Goal: Information Seeking & Learning: Check status

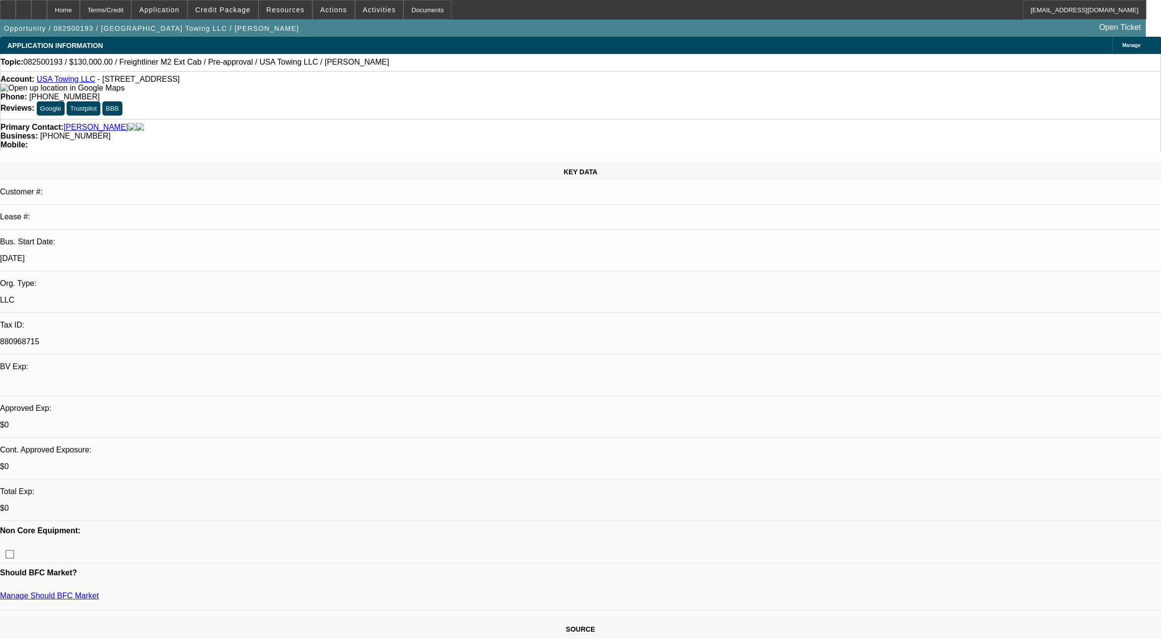
select select "0"
select select "3"
select select "0.1"
select select "4"
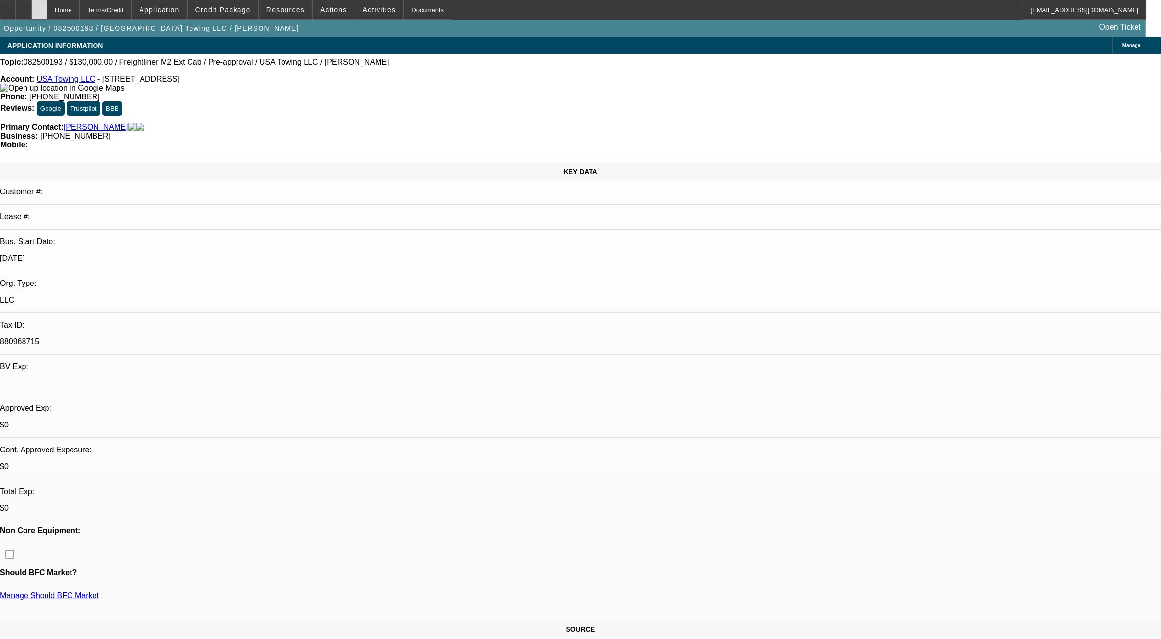
click at [47, 1] on div at bounding box center [39, 10] width 16 height 20
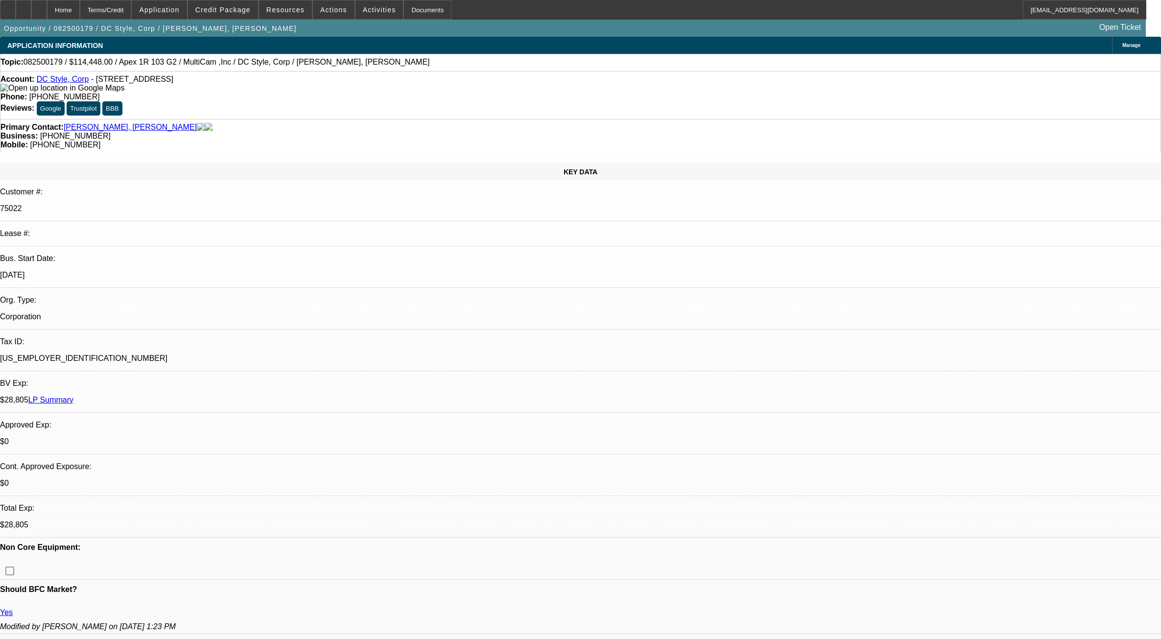
select select "0"
select select "6"
select select "0"
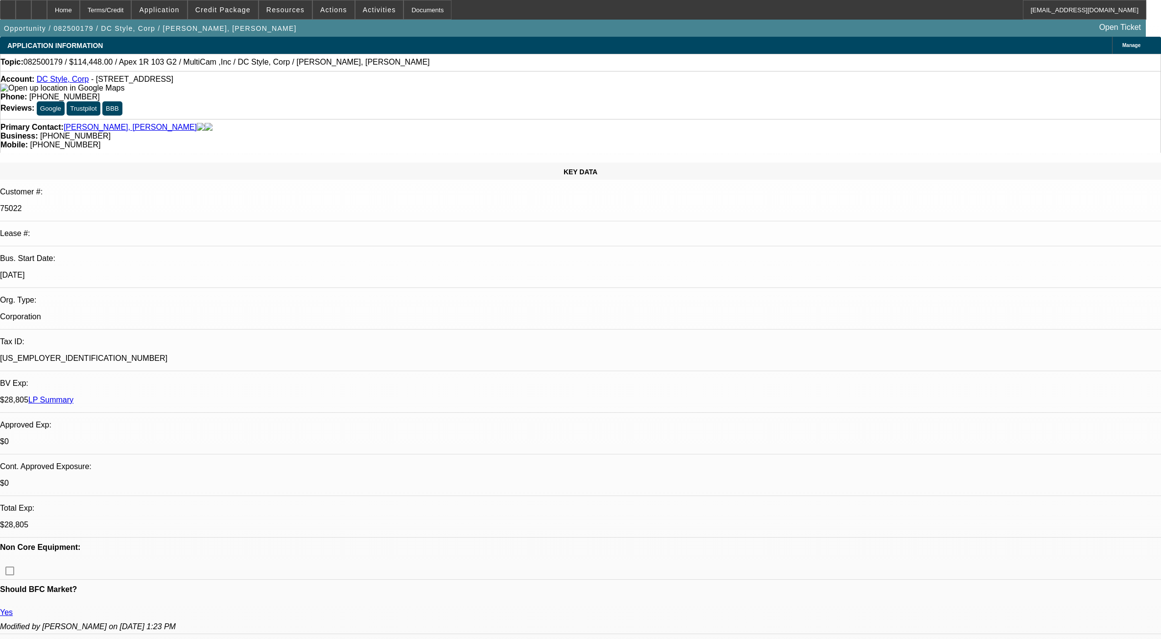
select select "0"
select select "6"
select select "0"
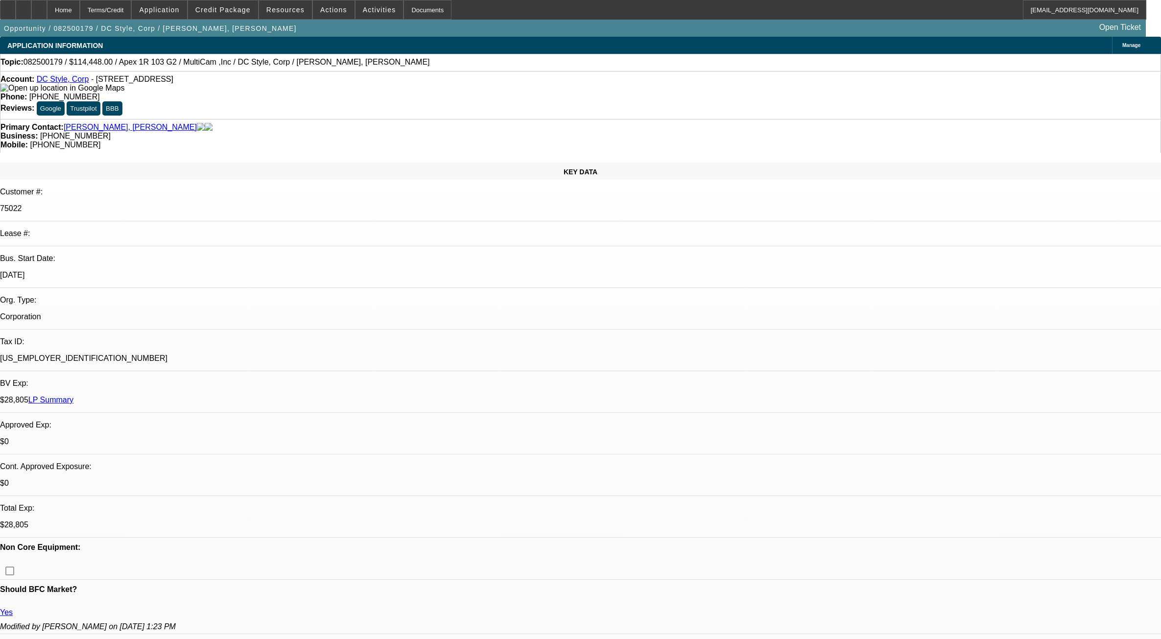
select select "0"
select select "6"
select select "0"
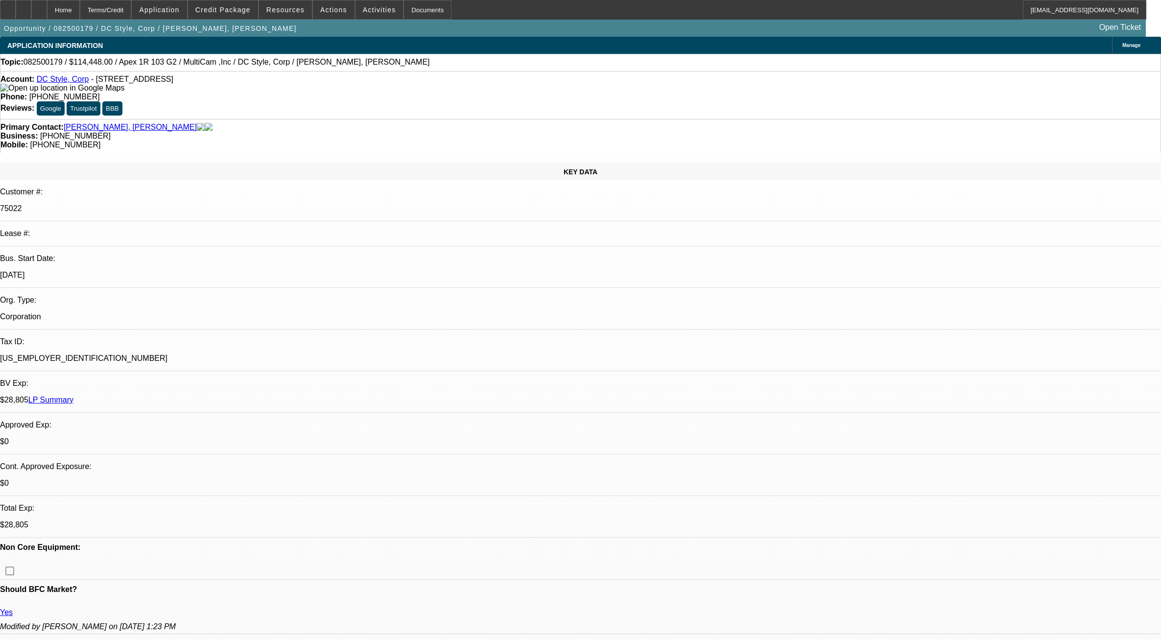
select select "6"
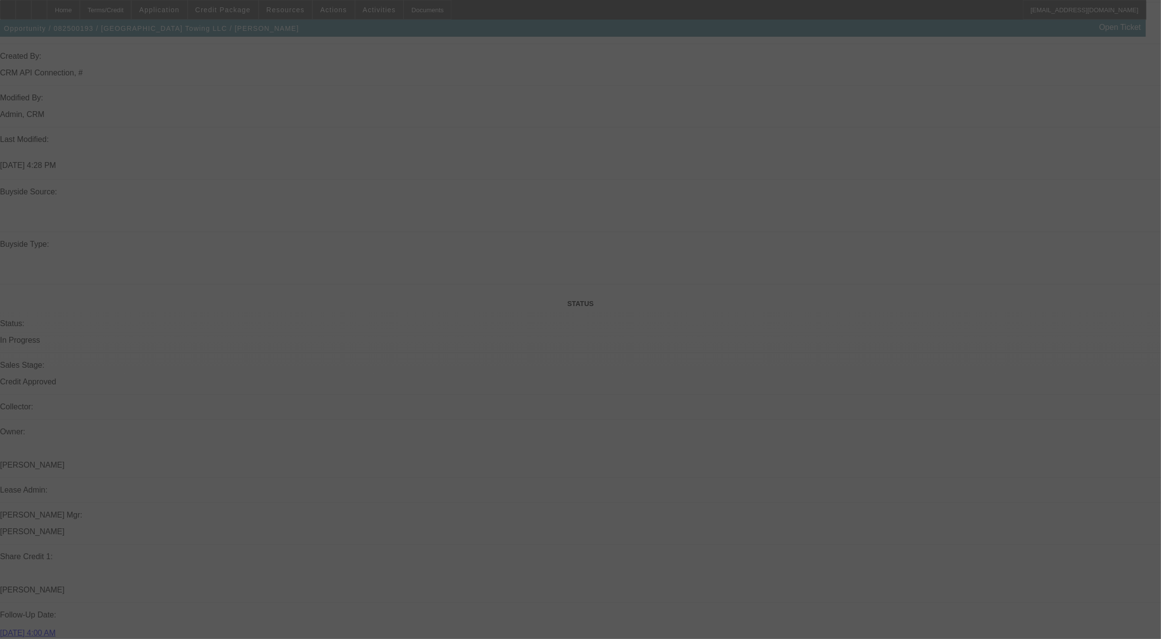
scroll to position [804, 0]
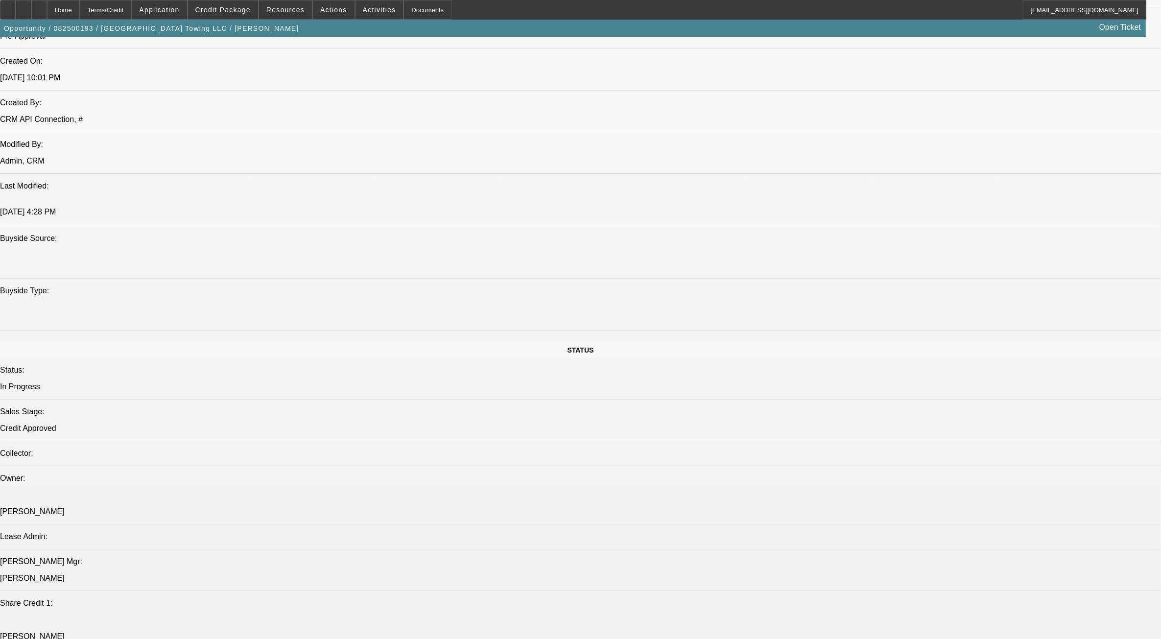
select select "0"
select select "0.1"
select select "0"
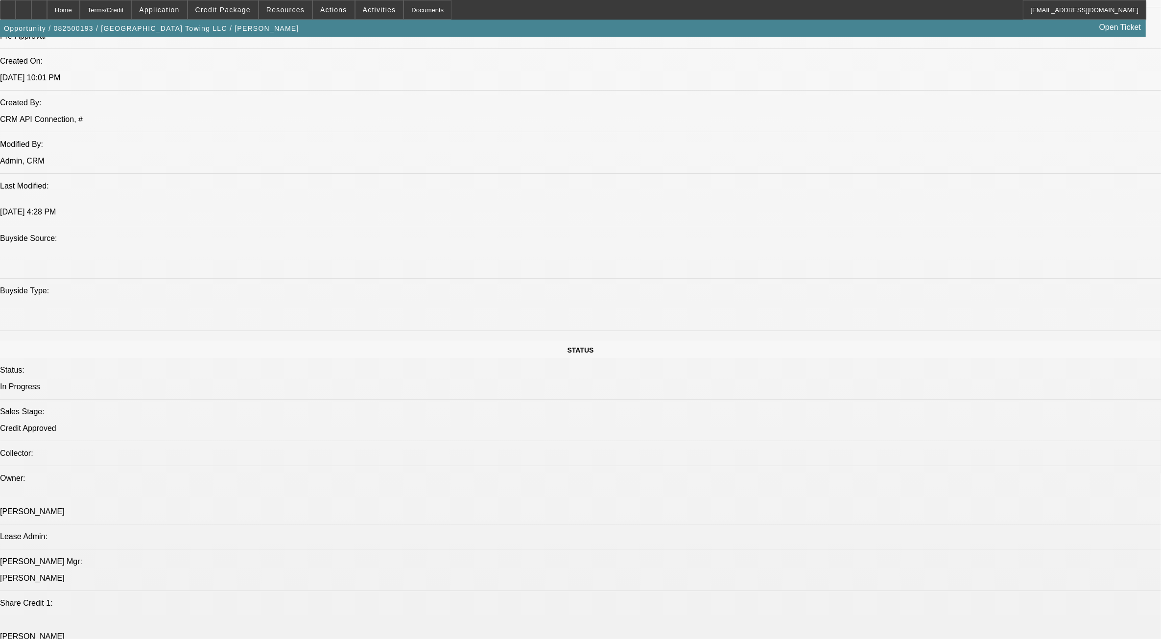
select select "0.1"
select select "0"
select select "0.1"
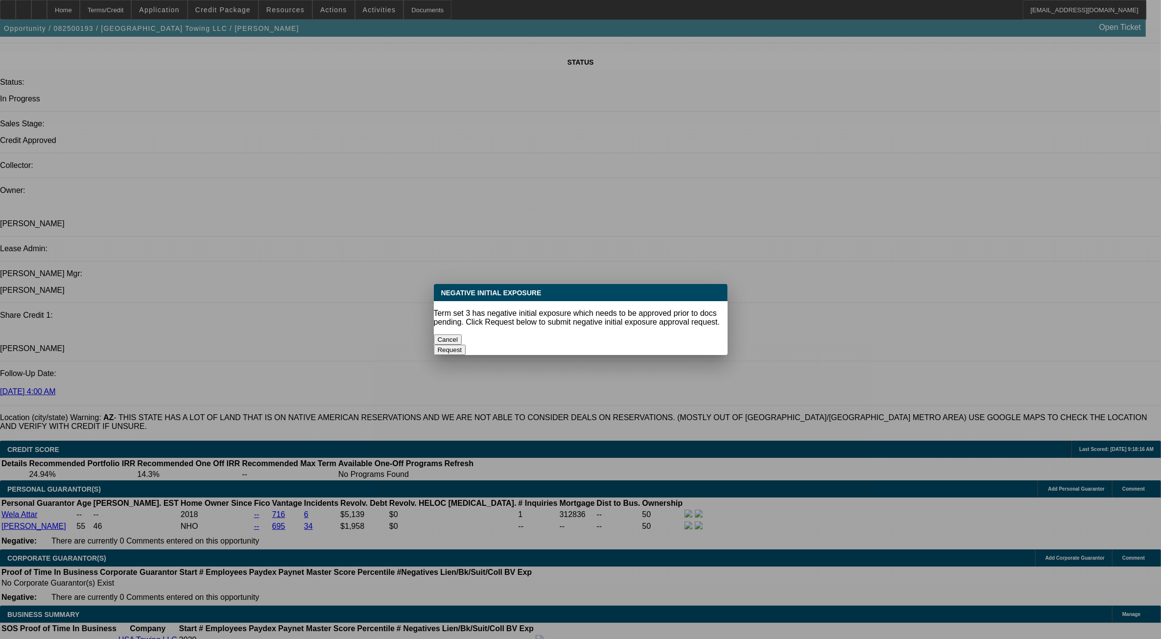
scroll to position [0, 0]
select select "1"
select select "3"
select select "4"
select select "1"
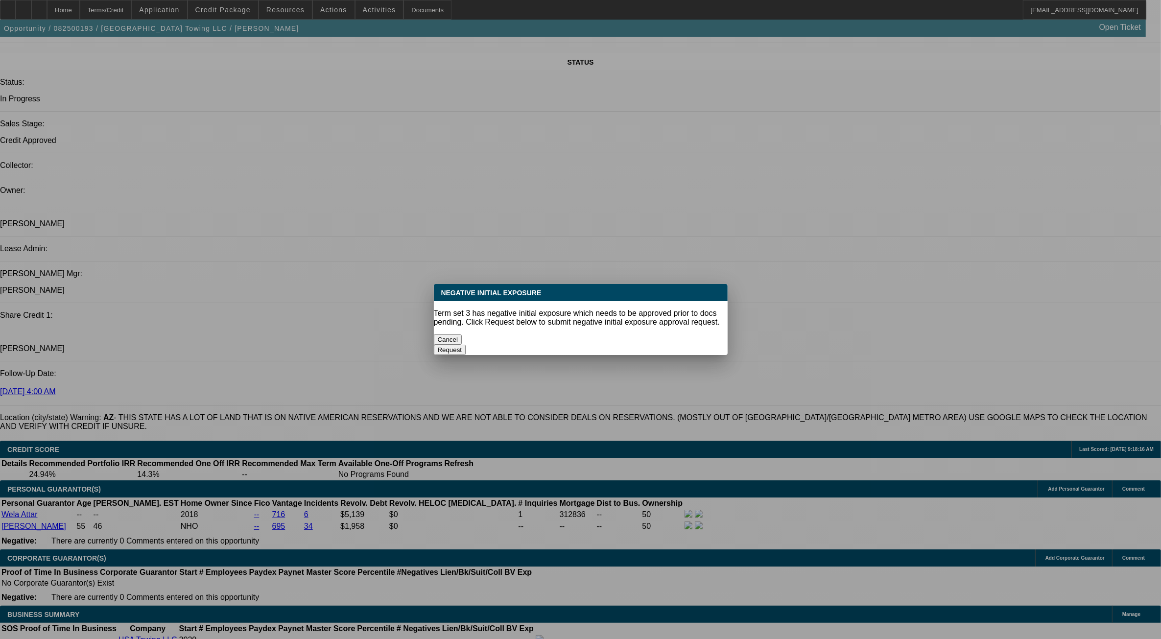
select select "3"
select select "4"
select select "1"
select select "3"
select select "4"
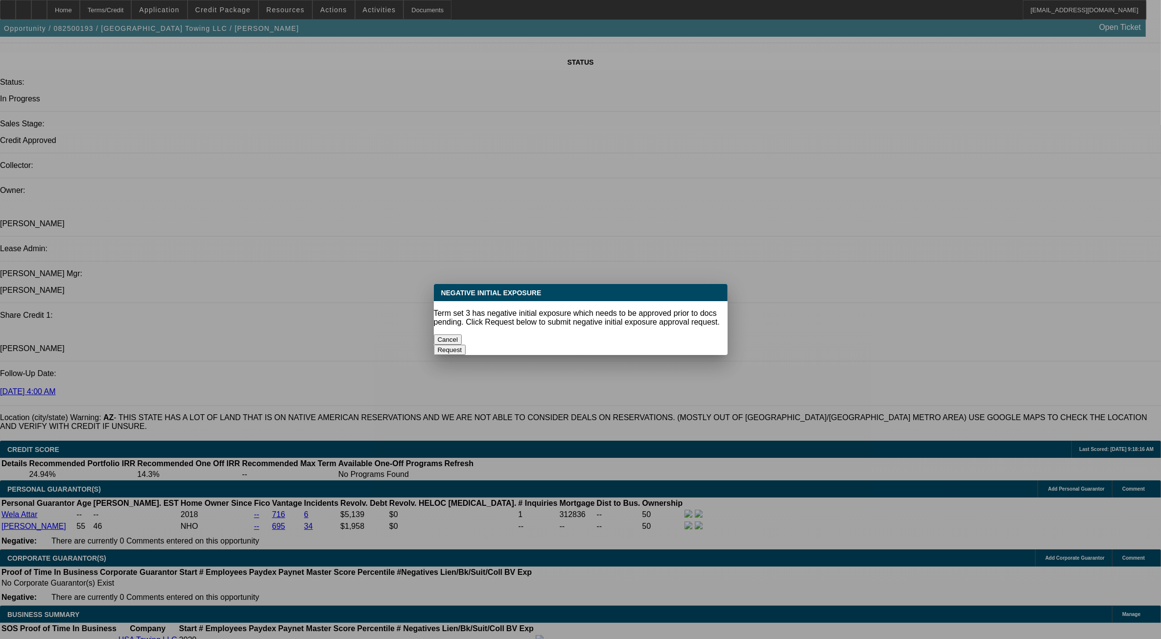
click at [462, 337] on button "Cancel" at bounding box center [448, 339] width 28 height 10
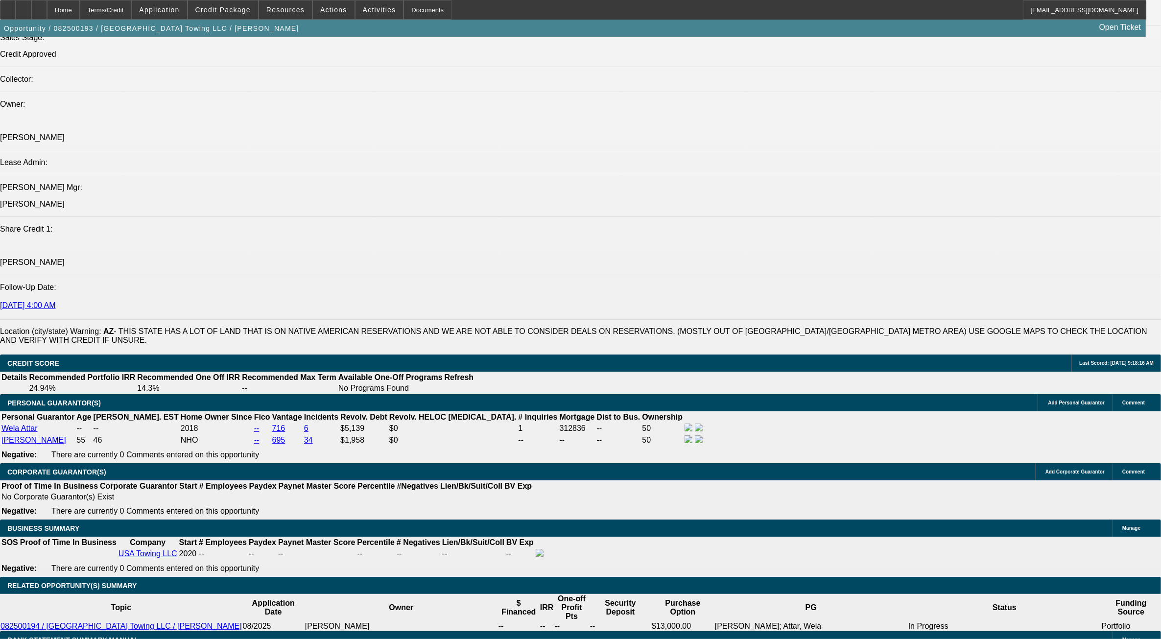
scroll to position [1214, 0]
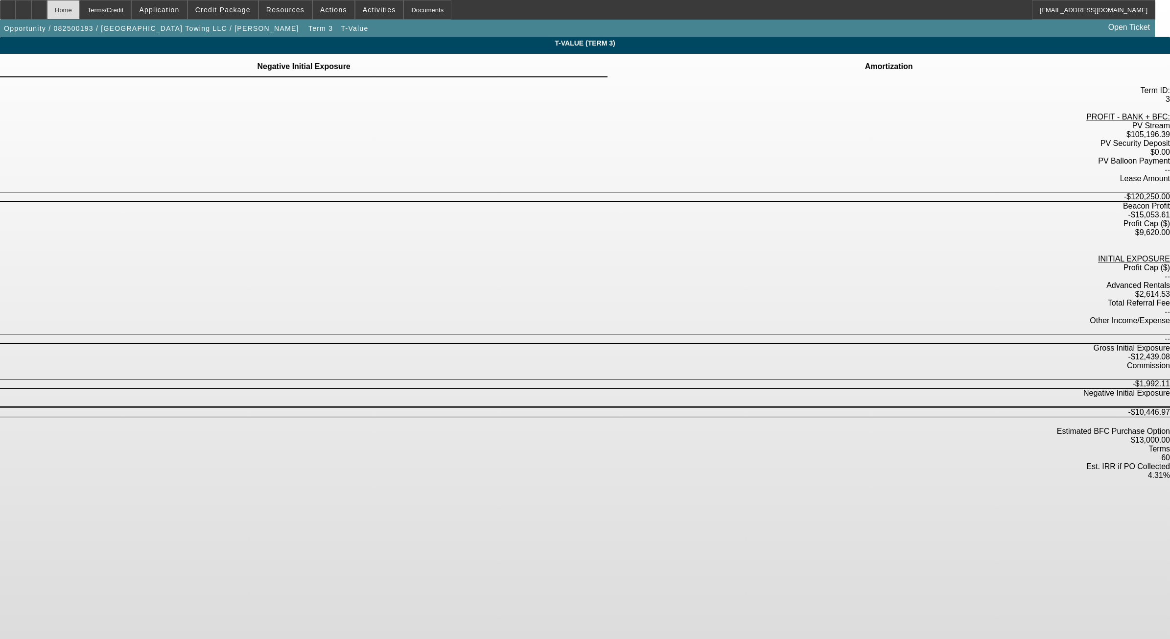
click at [80, 10] on div "Home" at bounding box center [63, 10] width 33 height 20
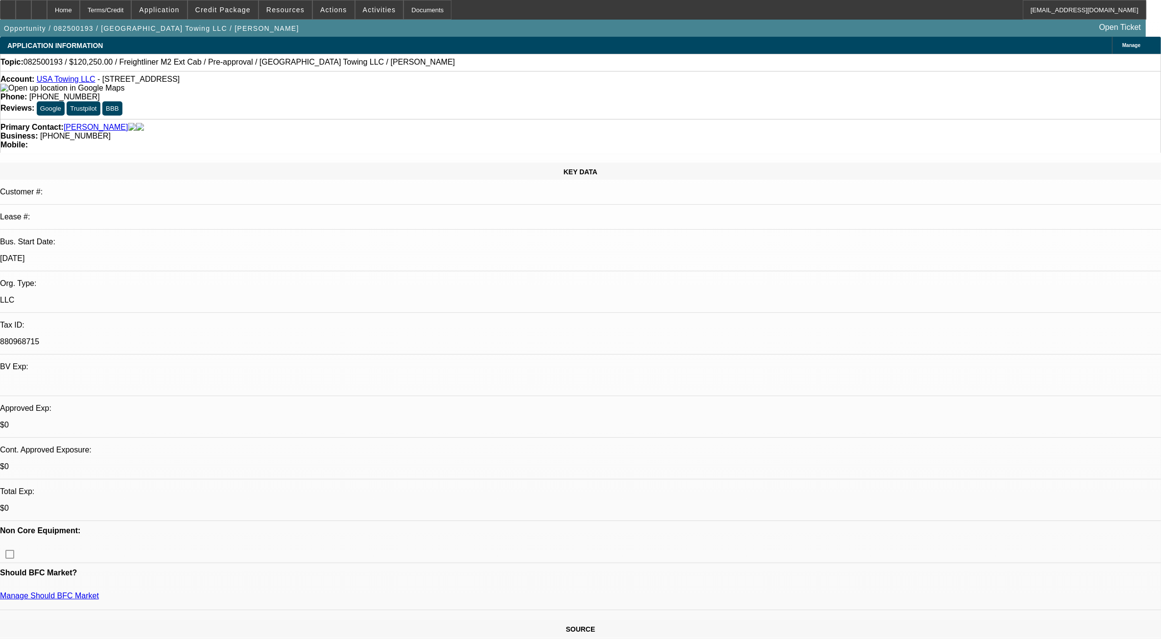
select select "0"
select select "3"
select select "0.1"
select select "4"
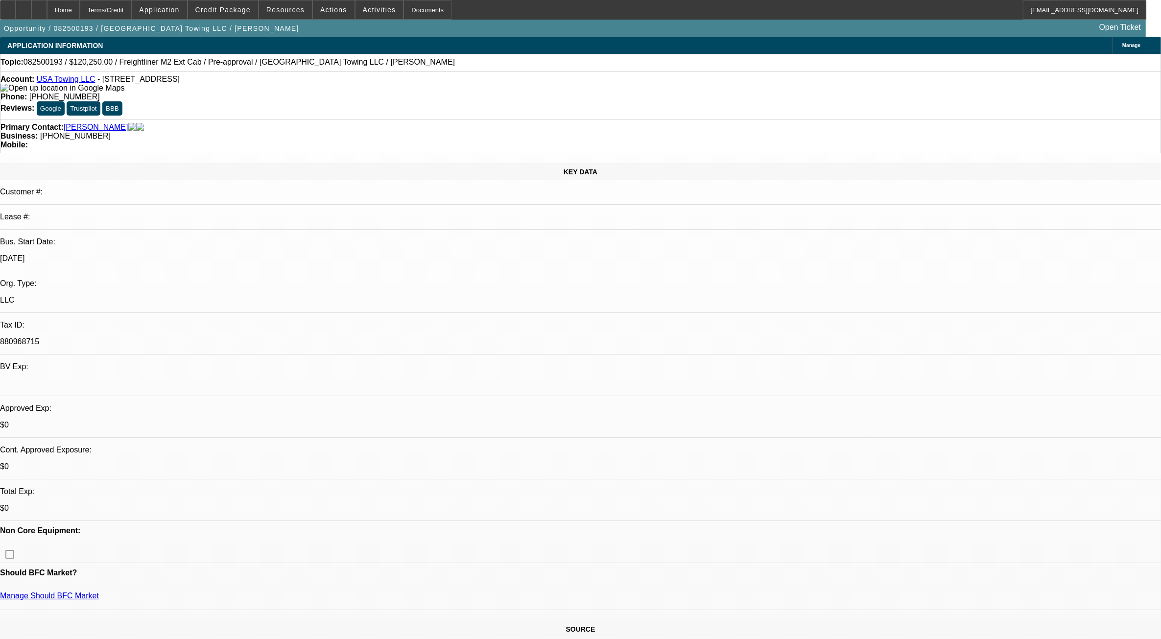
select select "0"
select select "3"
select select "0.1"
select select "4"
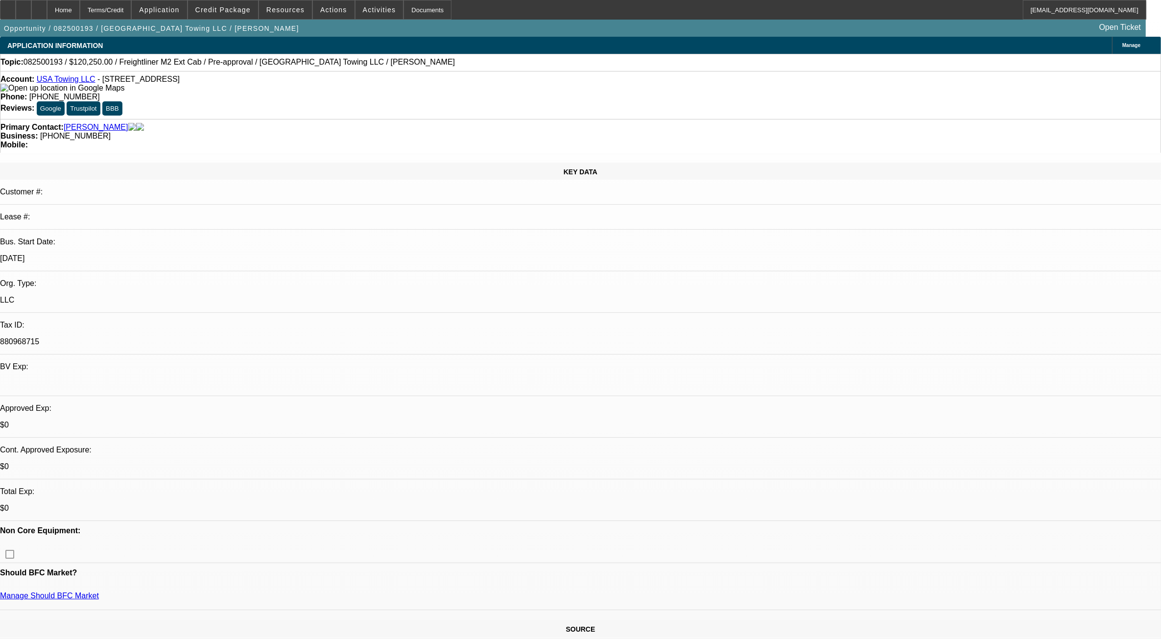
select select "0"
select select "3"
select select "0.1"
select select "4"
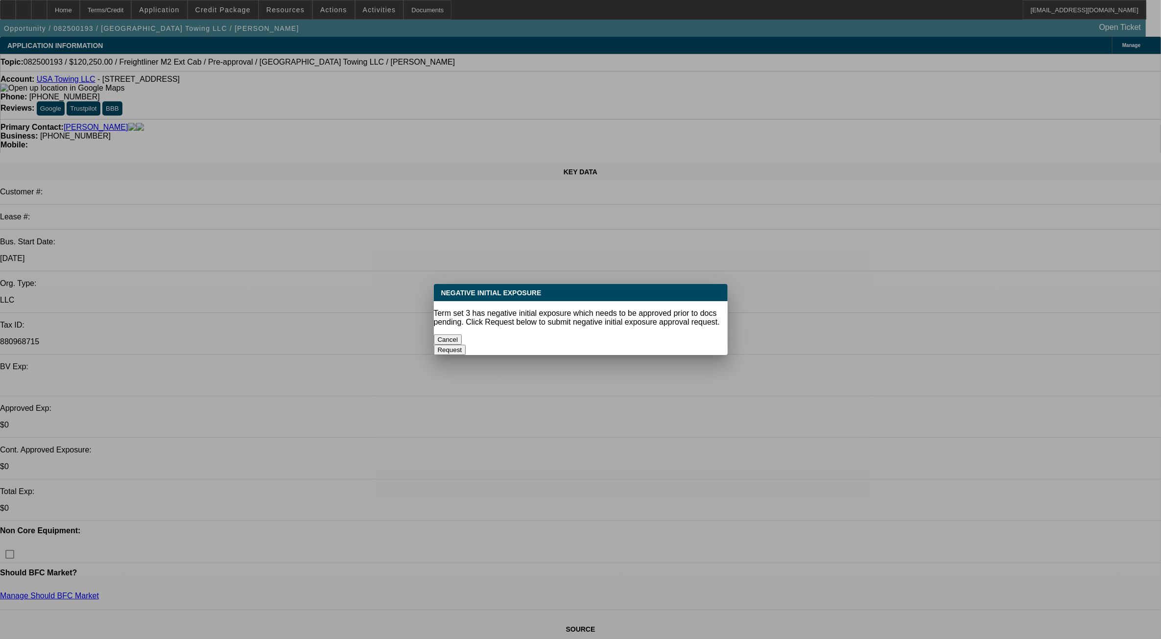
click at [462, 336] on button "Cancel" at bounding box center [448, 339] width 28 height 10
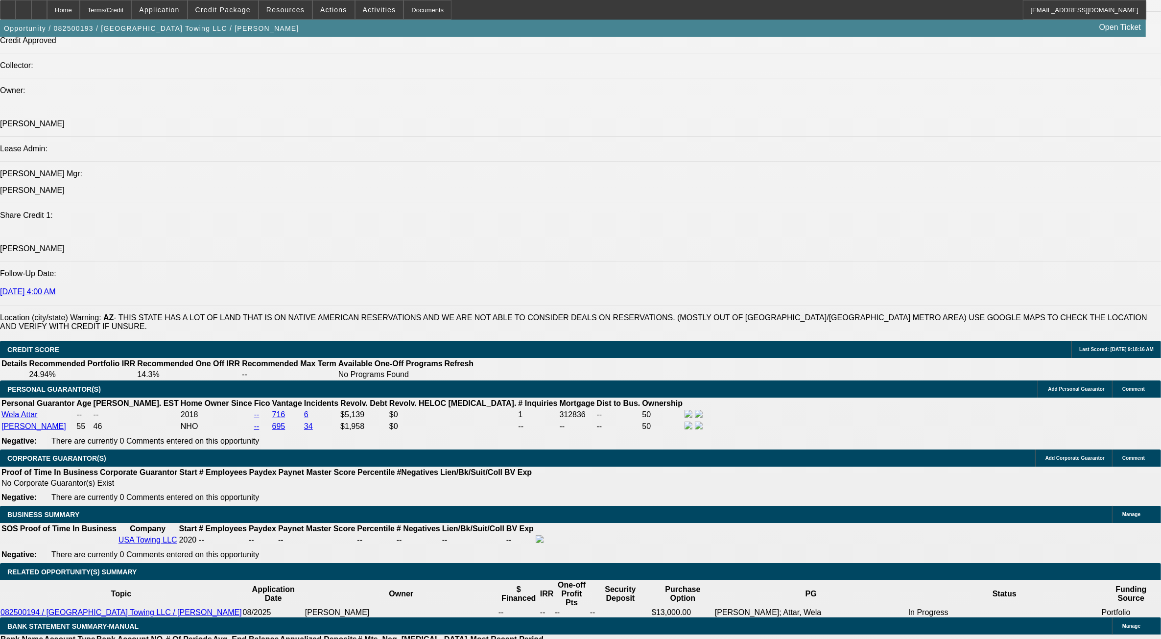
scroll to position [1224, 0]
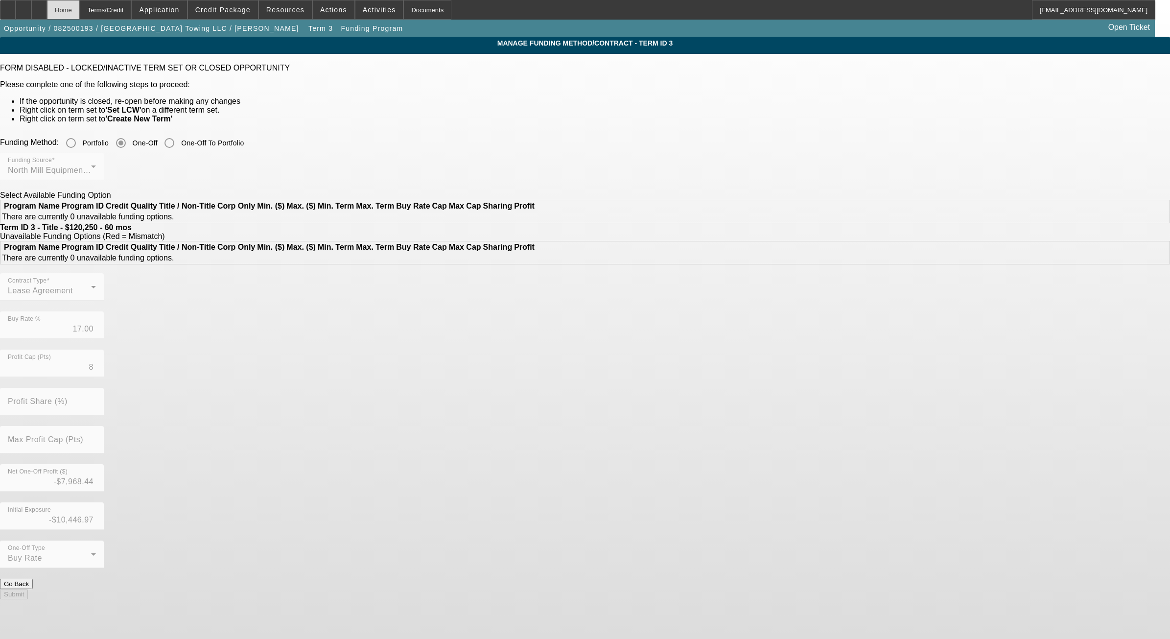
click at [80, 11] on div "Home" at bounding box center [63, 10] width 33 height 20
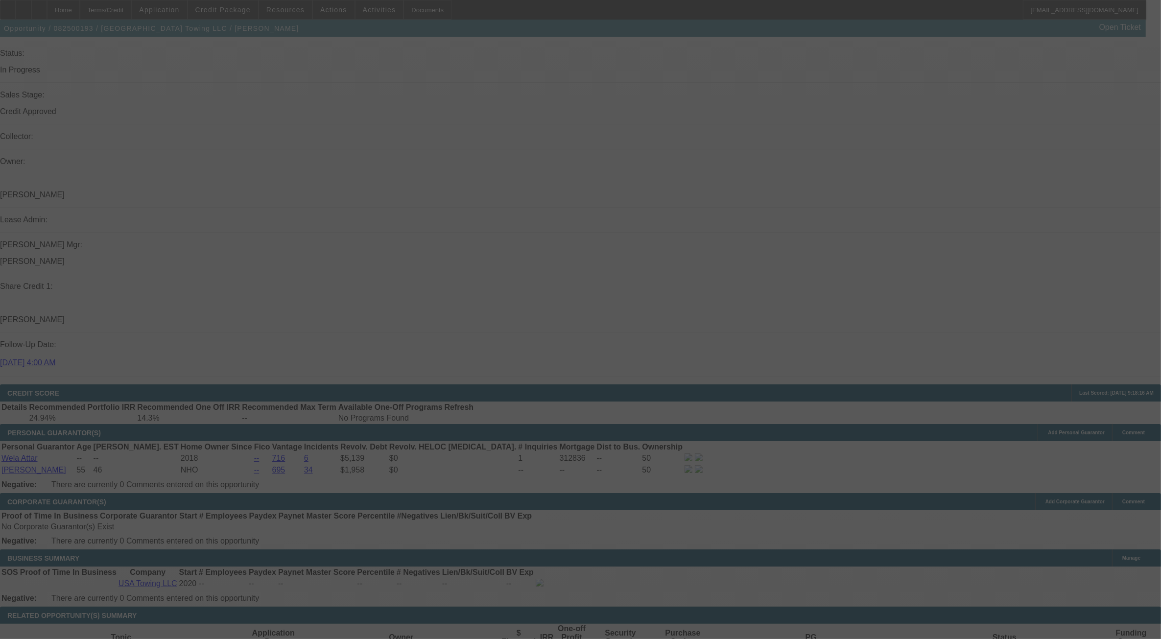
scroll to position [1164, 0]
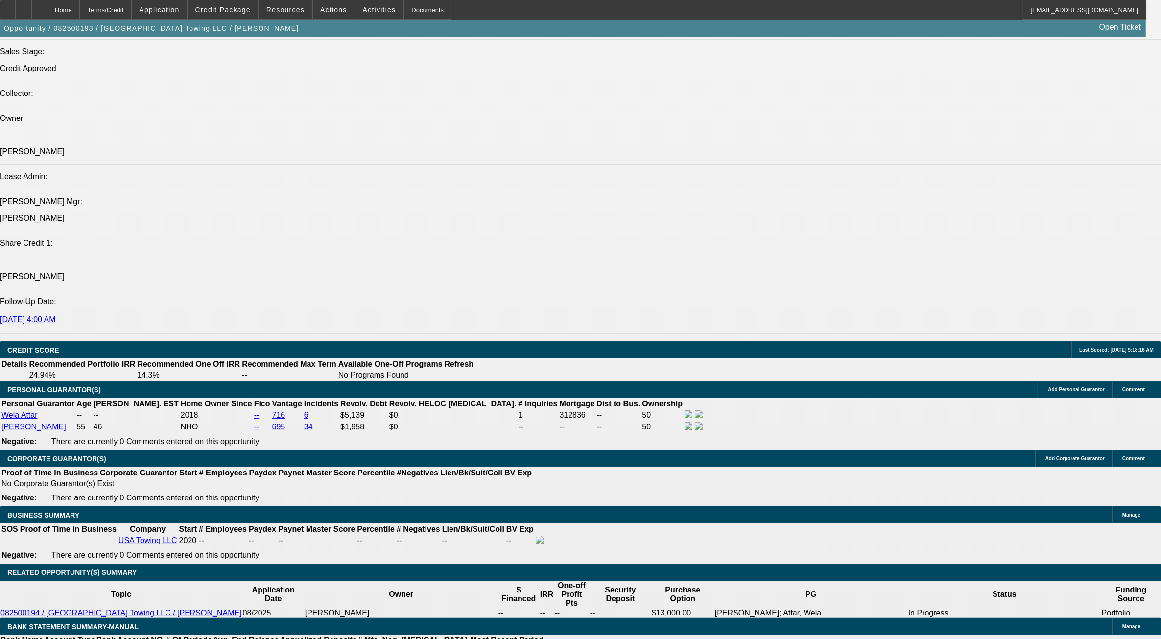
select select "0"
select select "3"
select select "0.1"
select select "4"
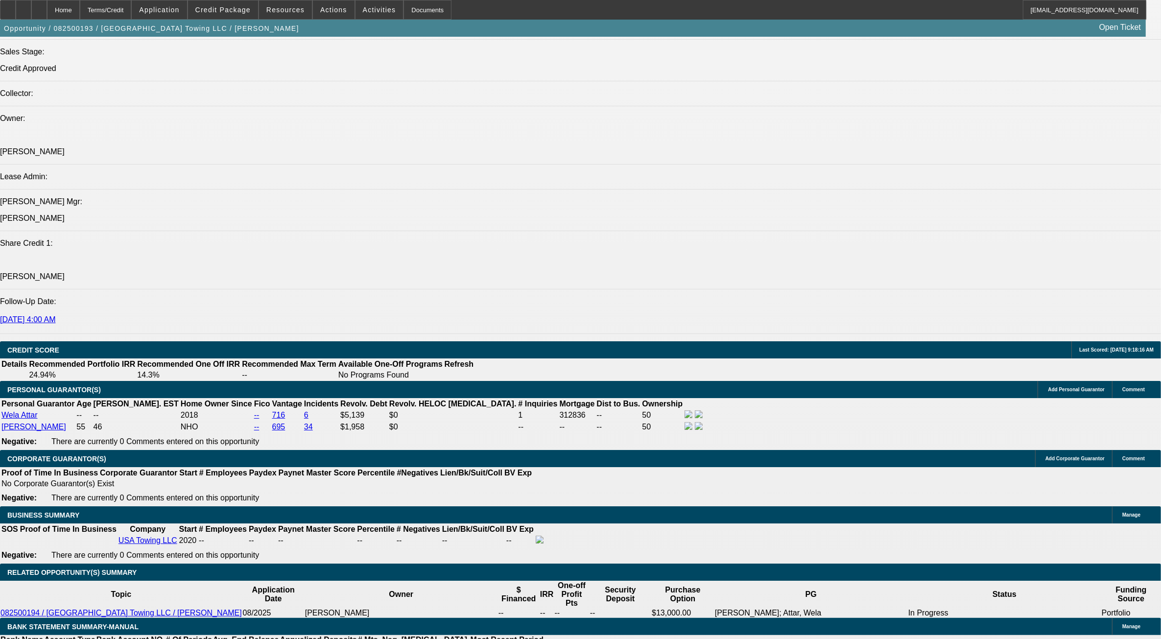
select select "0"
select select "3"
select select "0.1"
select select "4"
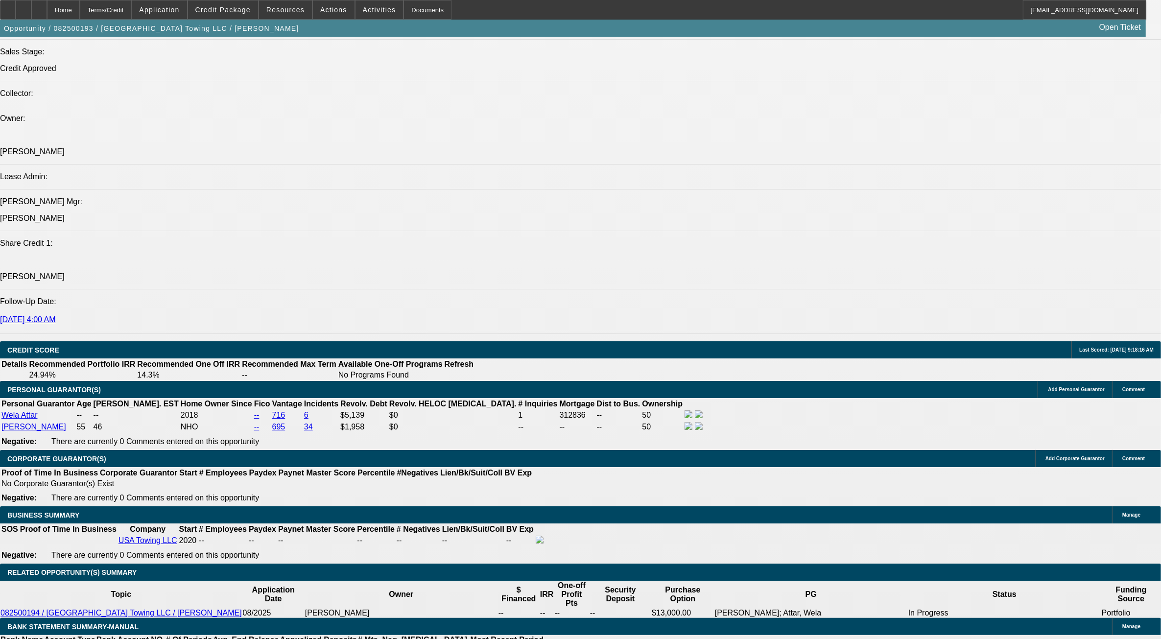
select select "0"
select select "3"
select select "0.1"
select select "4"
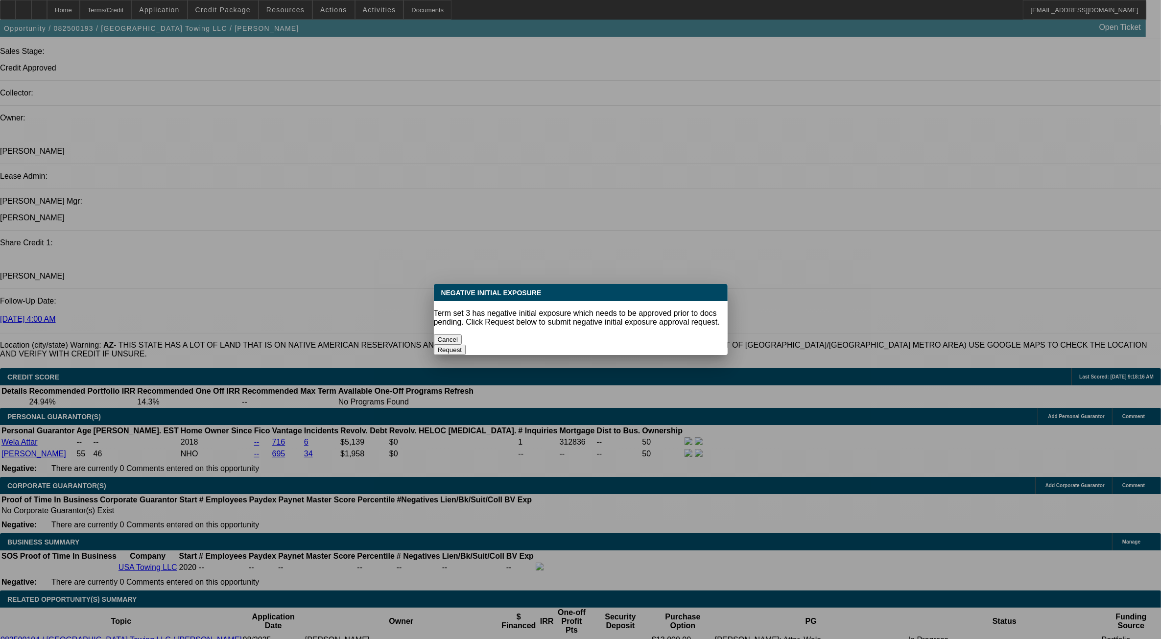
scroll to position [0, 0]
click at [462, 334] on button "Cancel" at bounding box center [448, 339] width 28 height 10
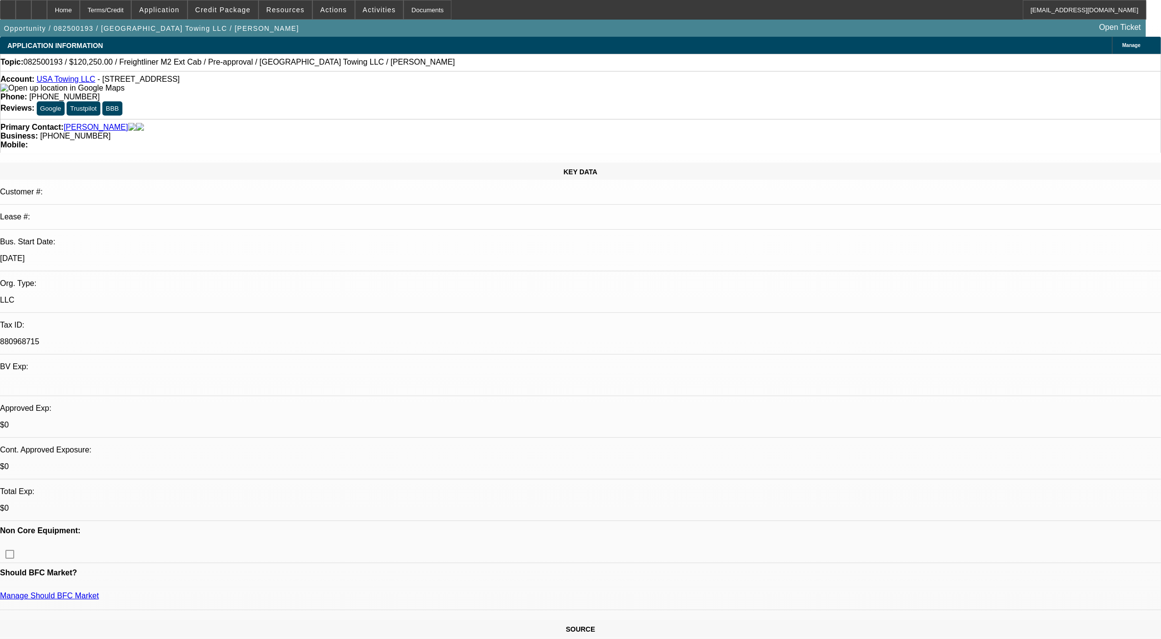
scroll to position [1164, 0]
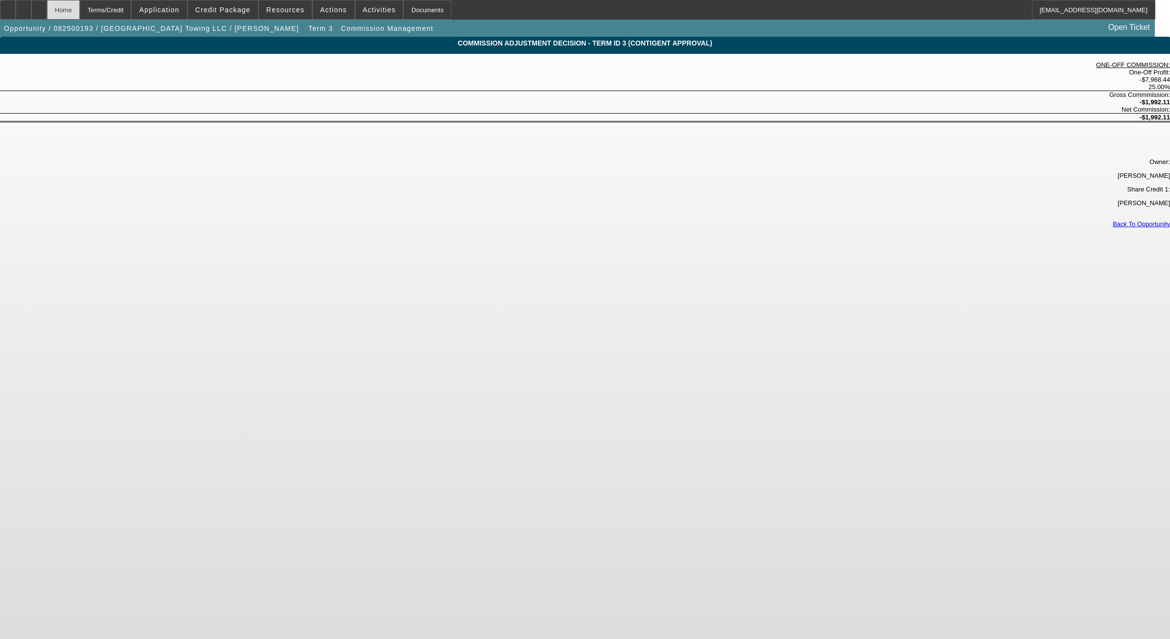
click at [80, 6] on div "Home" at bounding box center [63, 10] width 33 height 20
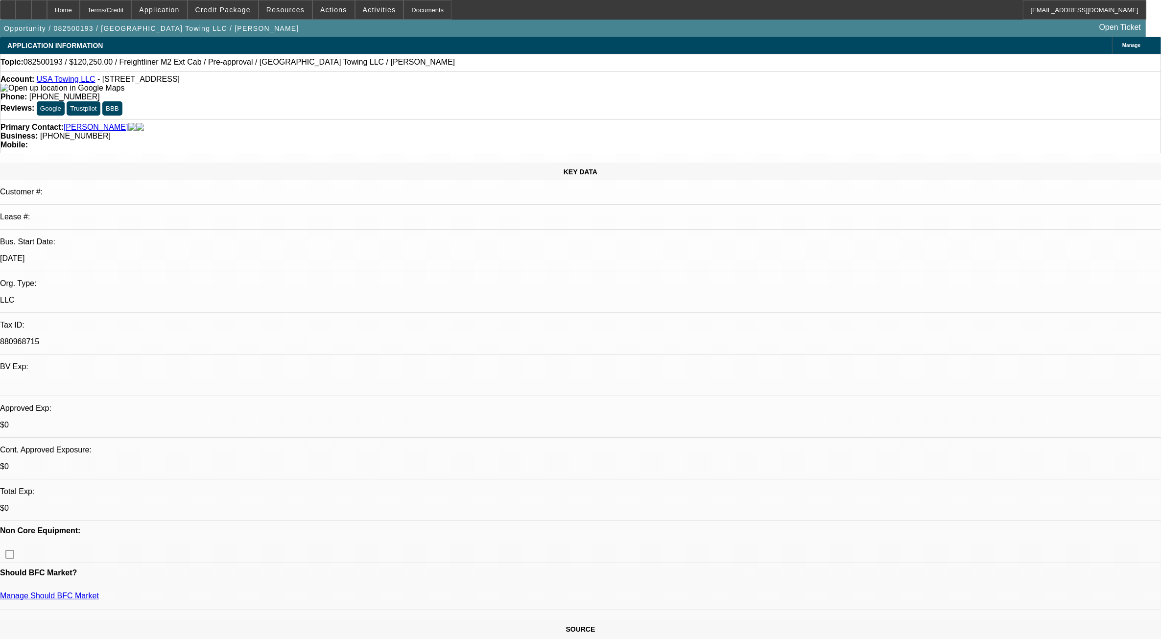
select select "0"
select select "3"
select select "0.1"
select select "4"
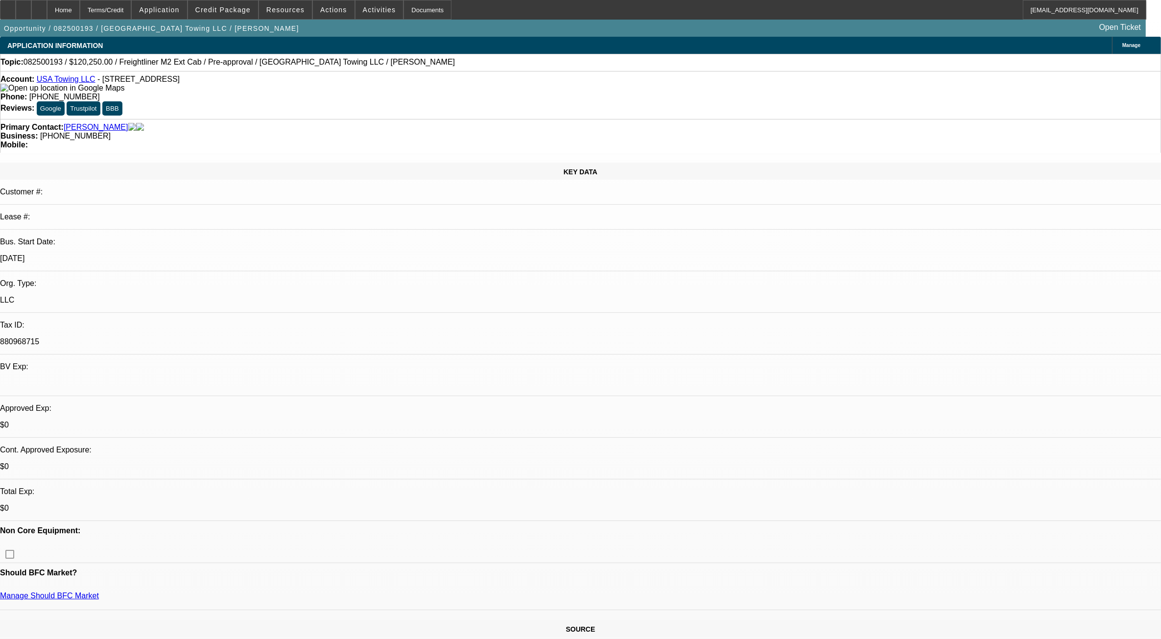
select select "0"
select select "3"
select select "0.1"
select select "4"
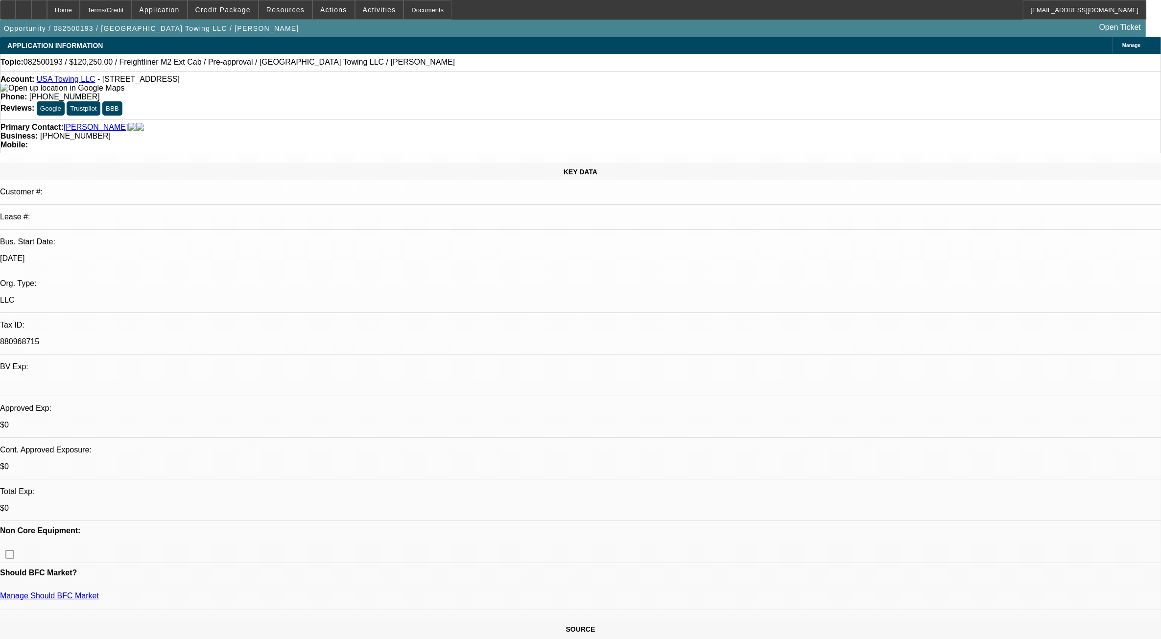
select select "0"
select select "3"
select select "0.1"
select select "4"
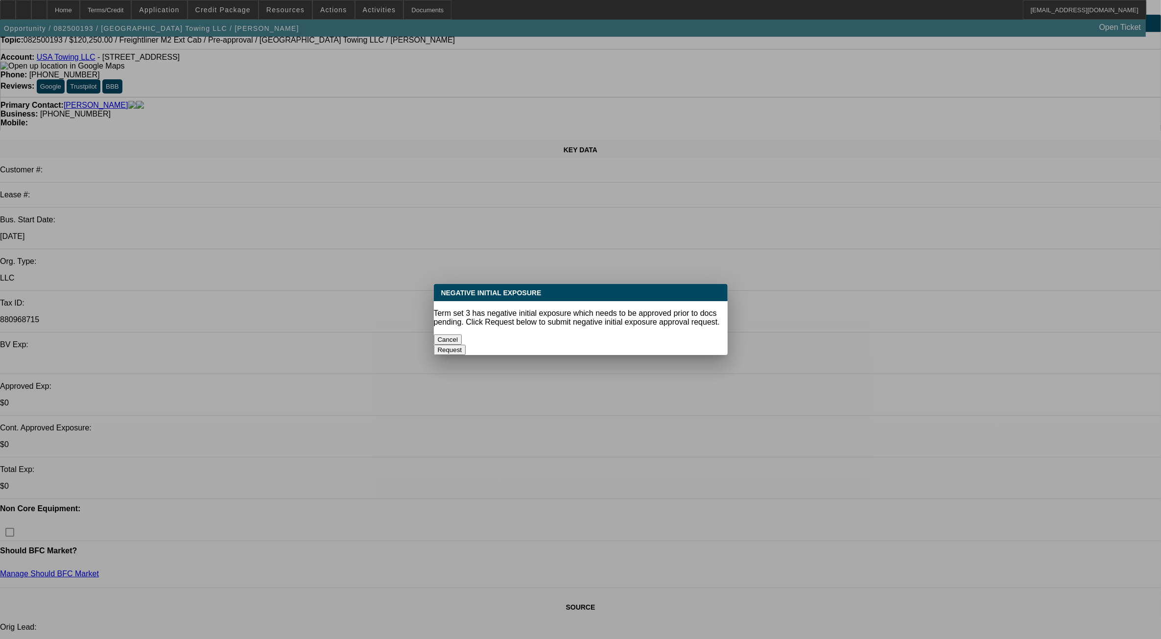
click at [462, 334] on button "Cancel" at bounding box center [448, 339] width 28 height 10
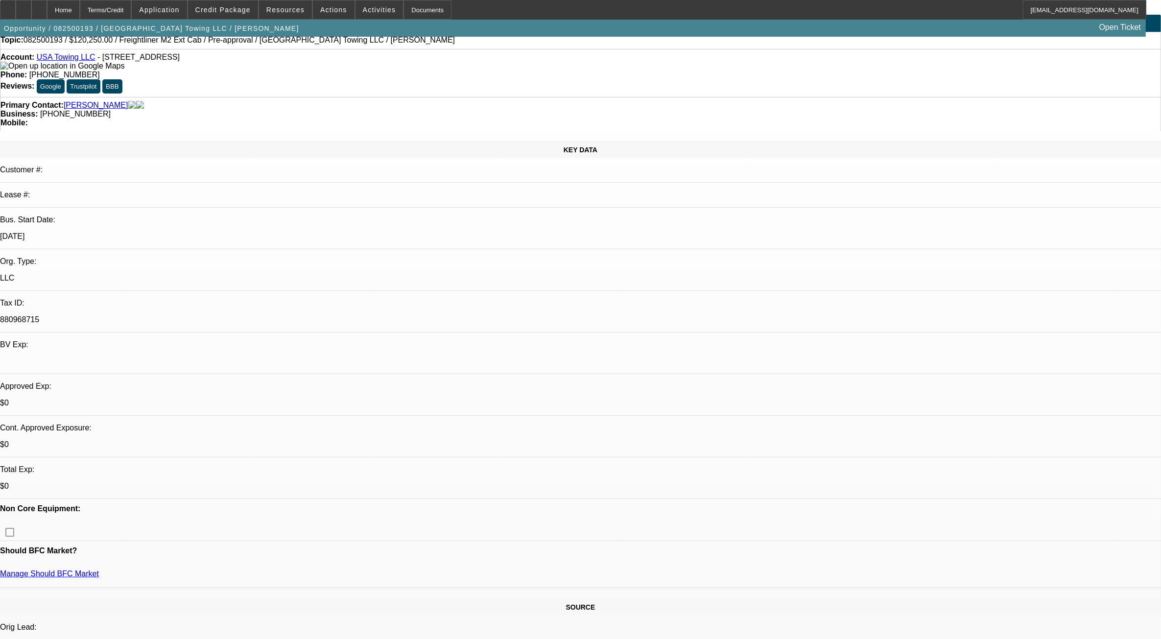
scroll to position [22, 0]
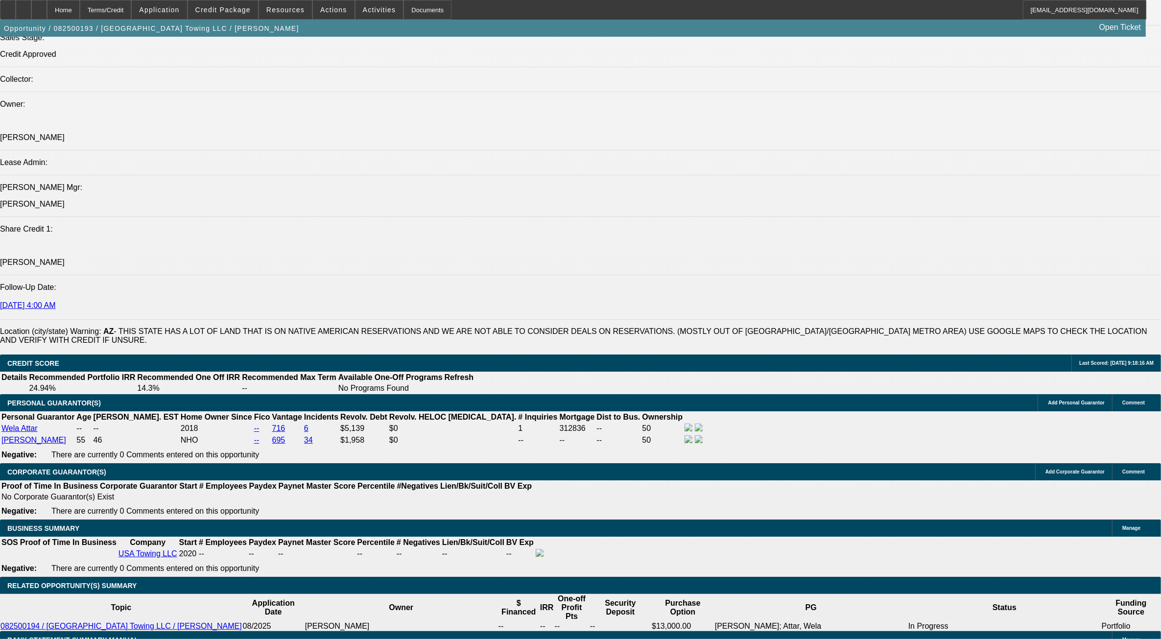
scroll to position [1185, 0]
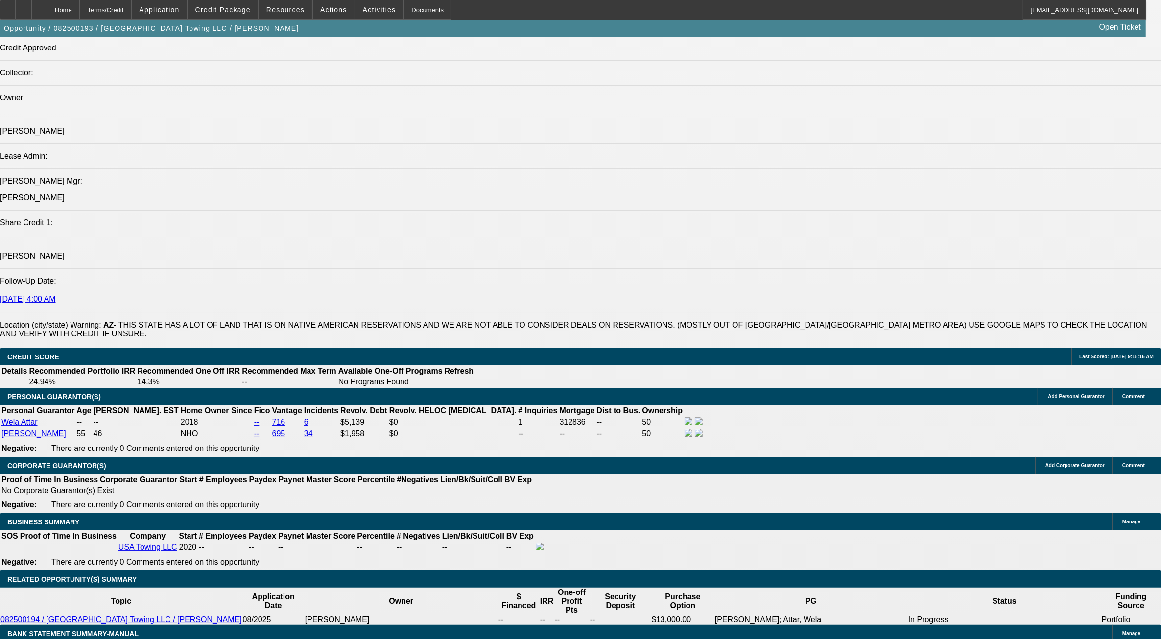
type input "UNKNOWN"
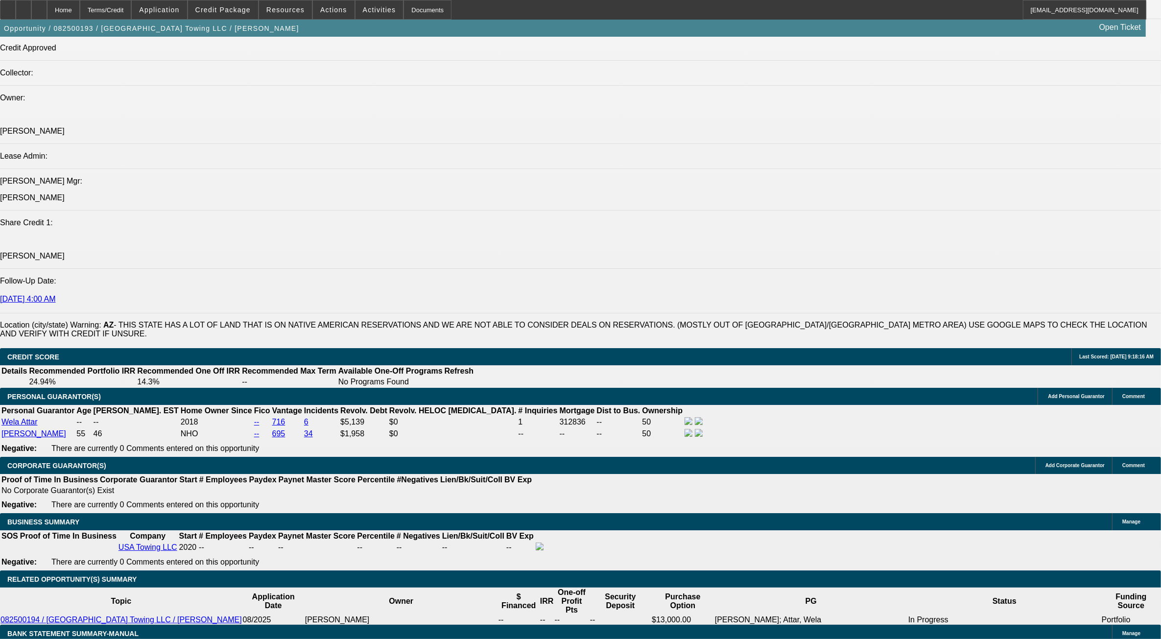
type input "1"
type input "$2,055.52"
type input "13"
type input "$2,736.06"
type input "13"
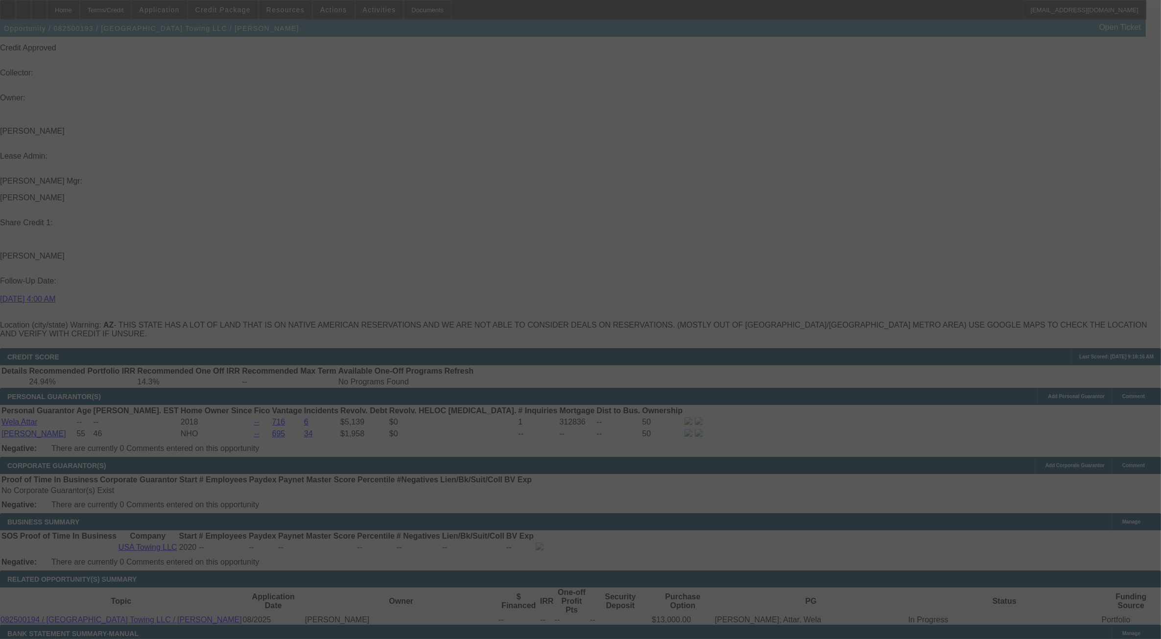
select select "0"
select select "3"
select select "0.1"
select select "4"
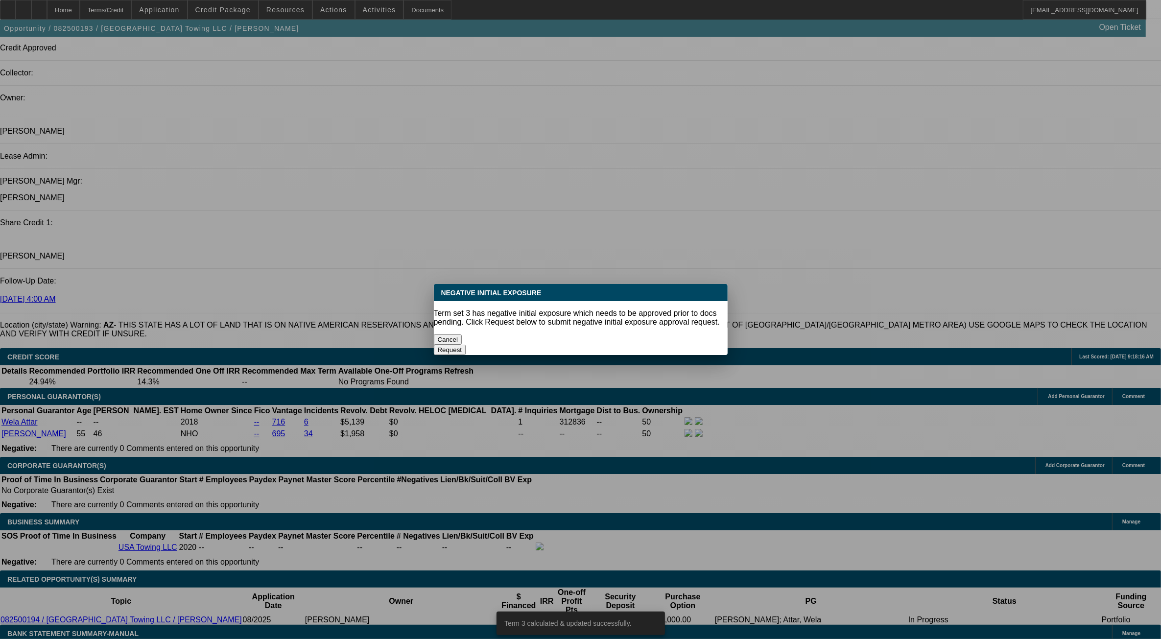
scroll to position [0, 0]
click at [462, 334] on button "Cancel" at bounding box center [448, 339] width 28 height 10
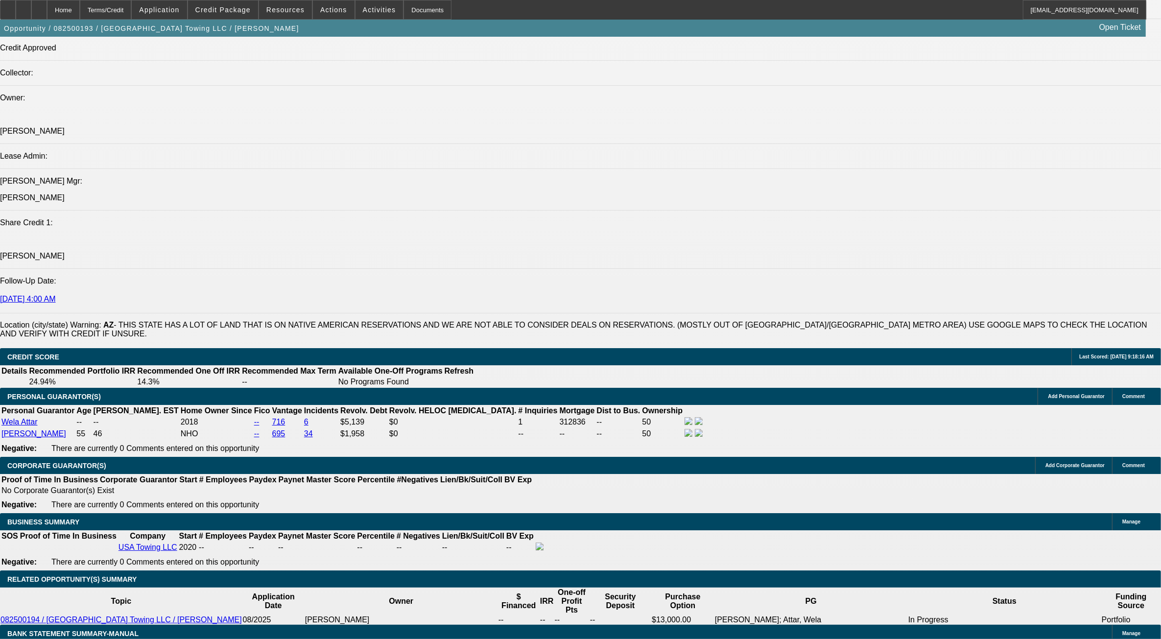
scroll to position [1185, 0]
type input "1"
type input "UNKNOWN"
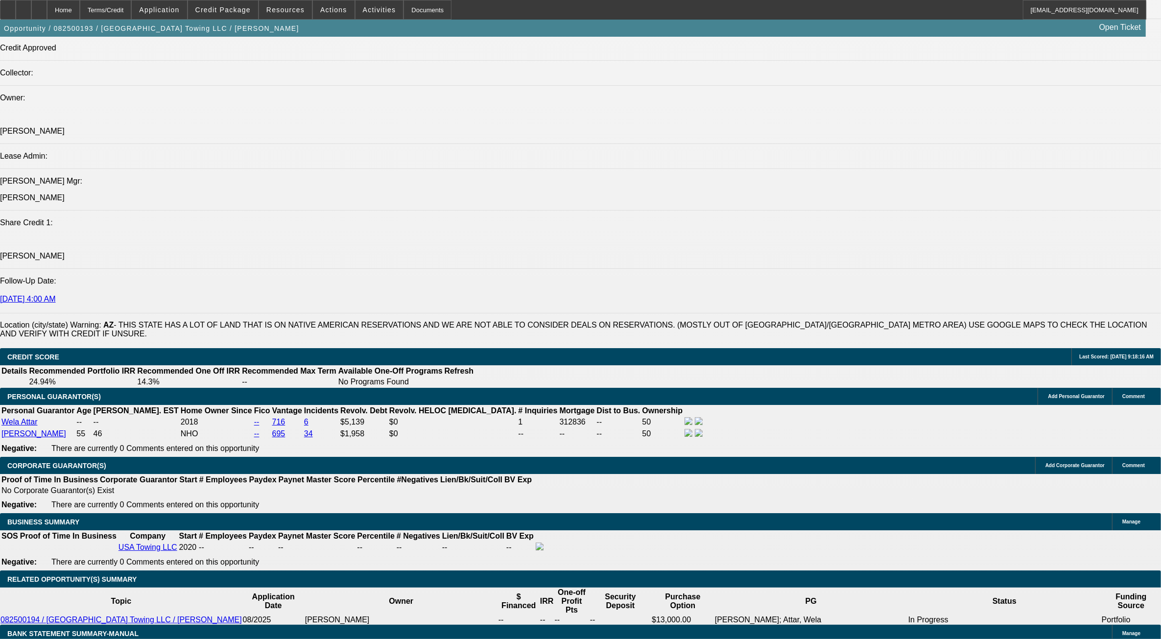
type input "$2,055.52"
type input "16"
type input "$2,924.25"
type input "16"
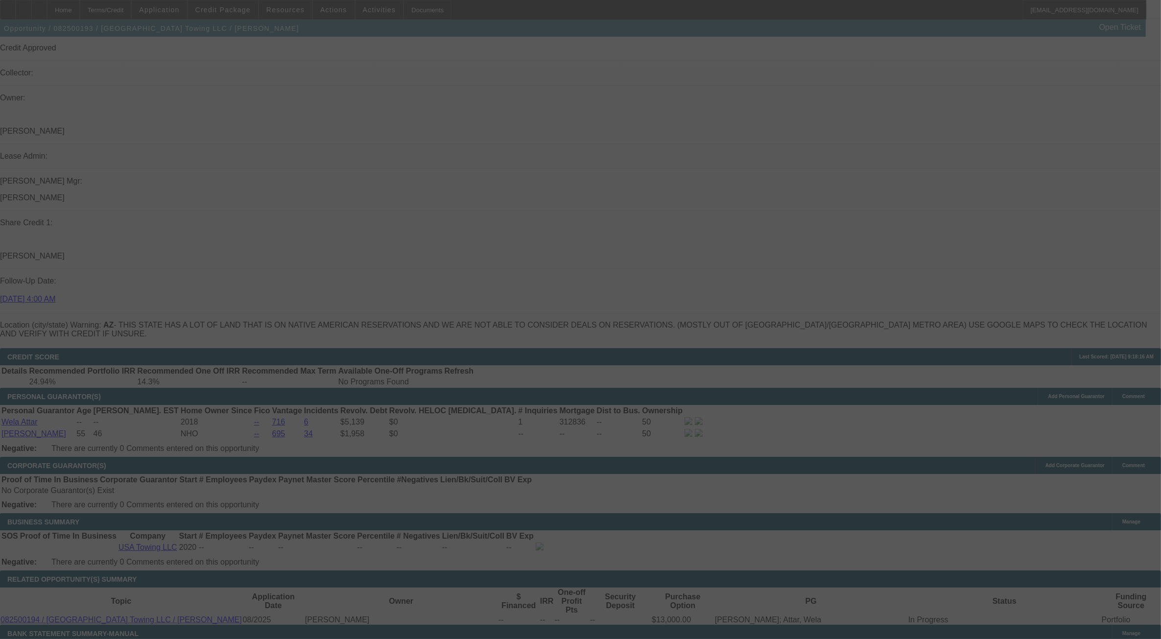
select select "0"
select select "3"
select select "0.1"
select select "4"
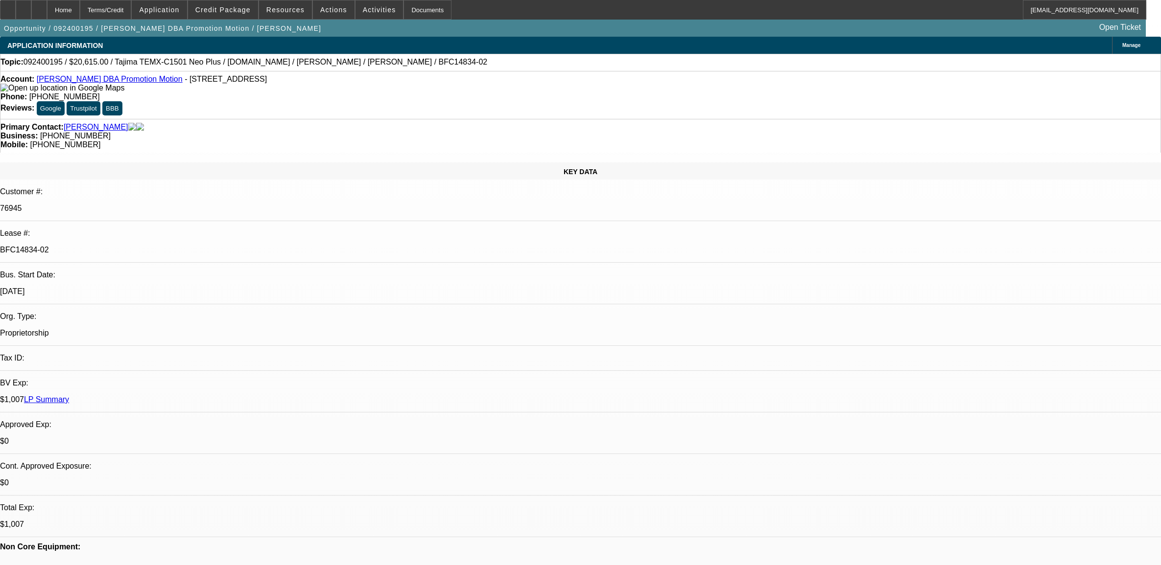
select select "0"
select select "2"
select select "0.1"
select select "4"
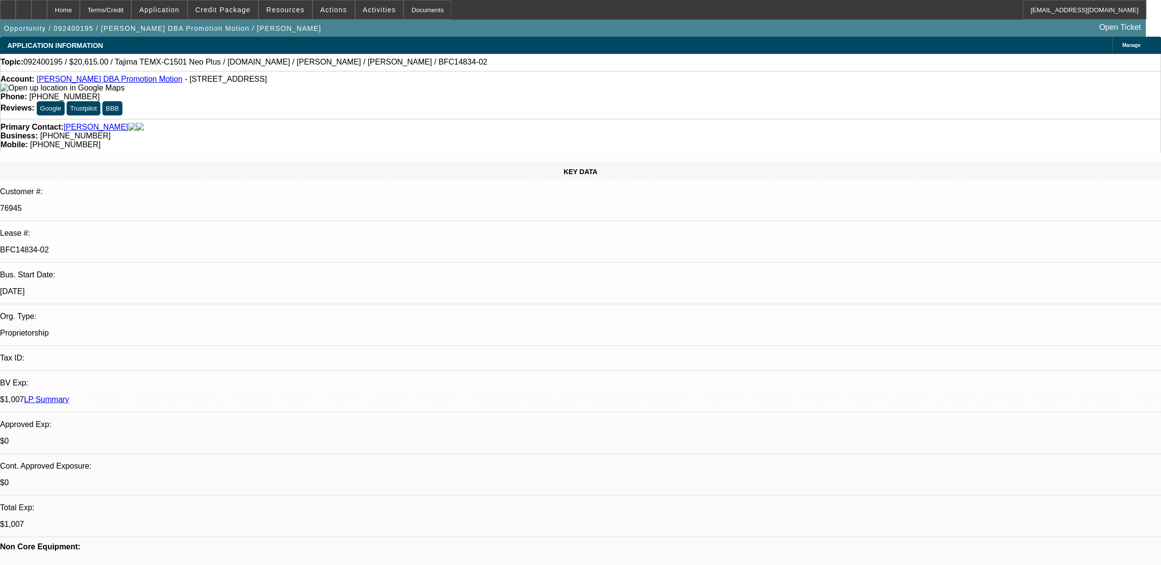
select select "0"
select select "2"
select select "0.1"
select select "4"
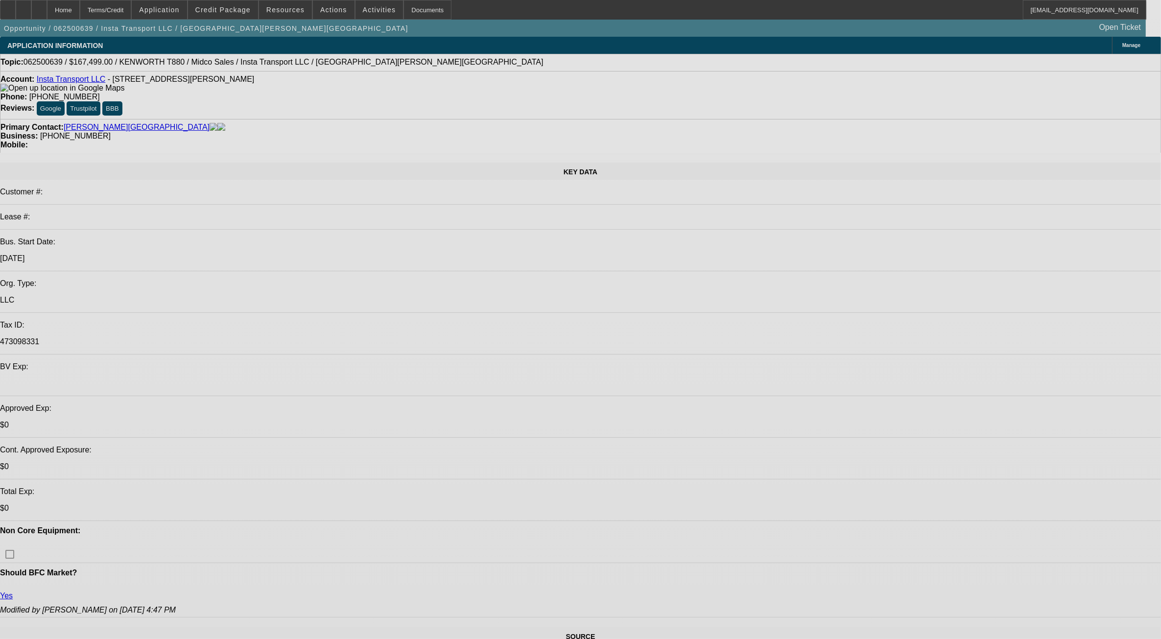
select select "0"
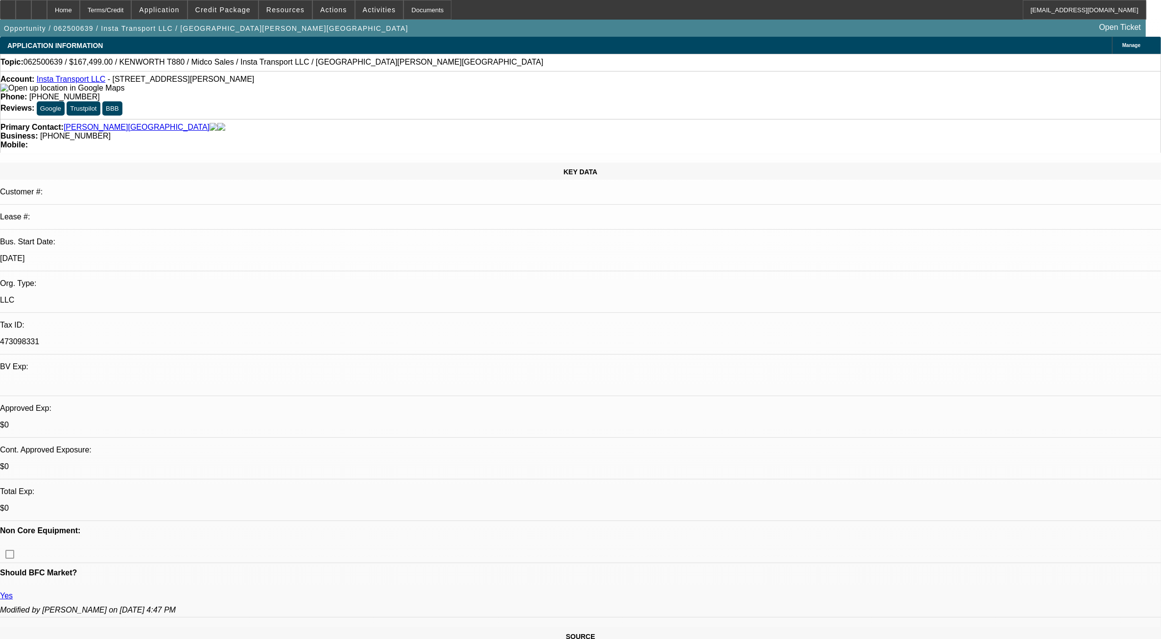
select select "0"
select select "0.1"
select select "0"
select select "0.1"
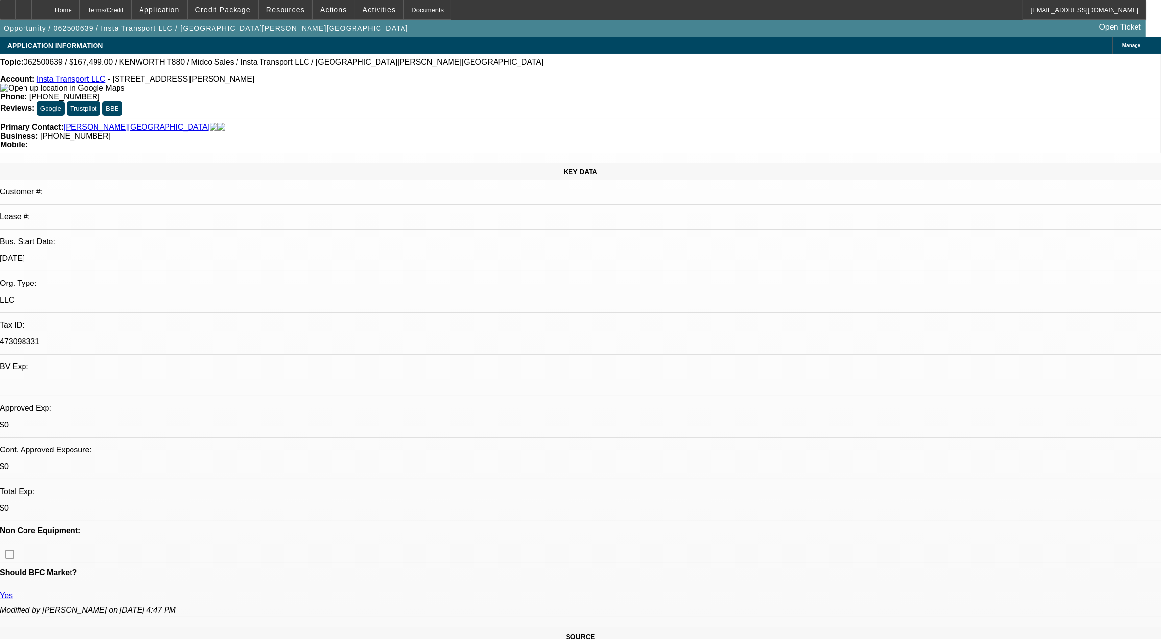
select select "0"
select select "0.1"
select select "0"
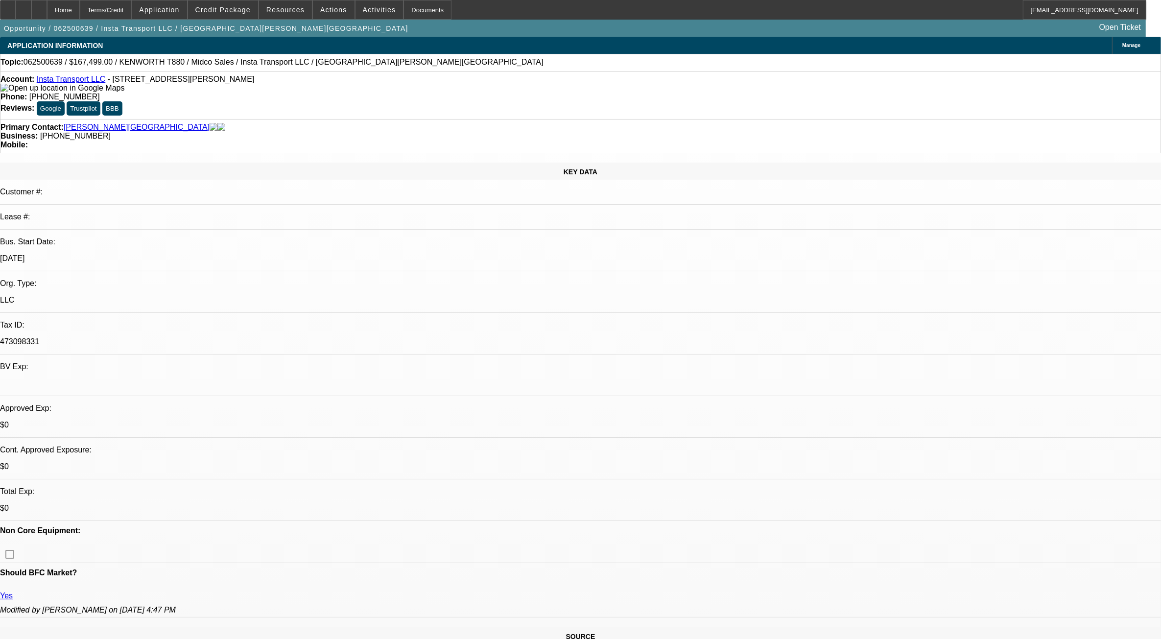
select select "0.1"
select select "1"
select select "3"
select select "4"
select select "1"
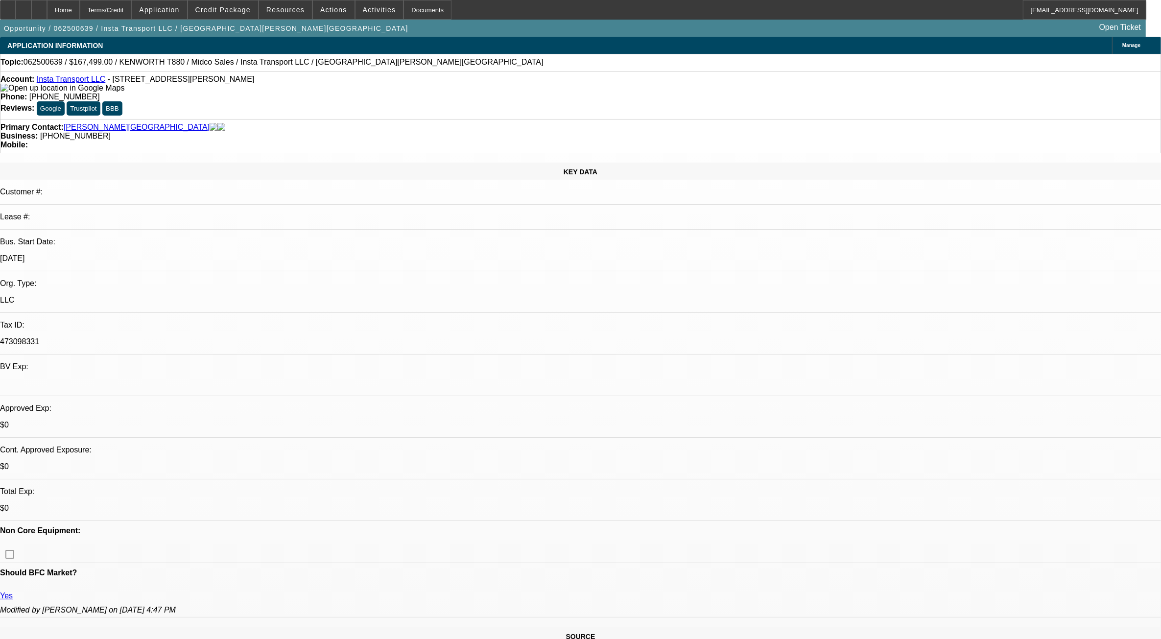
select select "3"
select select "4"
select select "1"
select select "3"
select select "4"
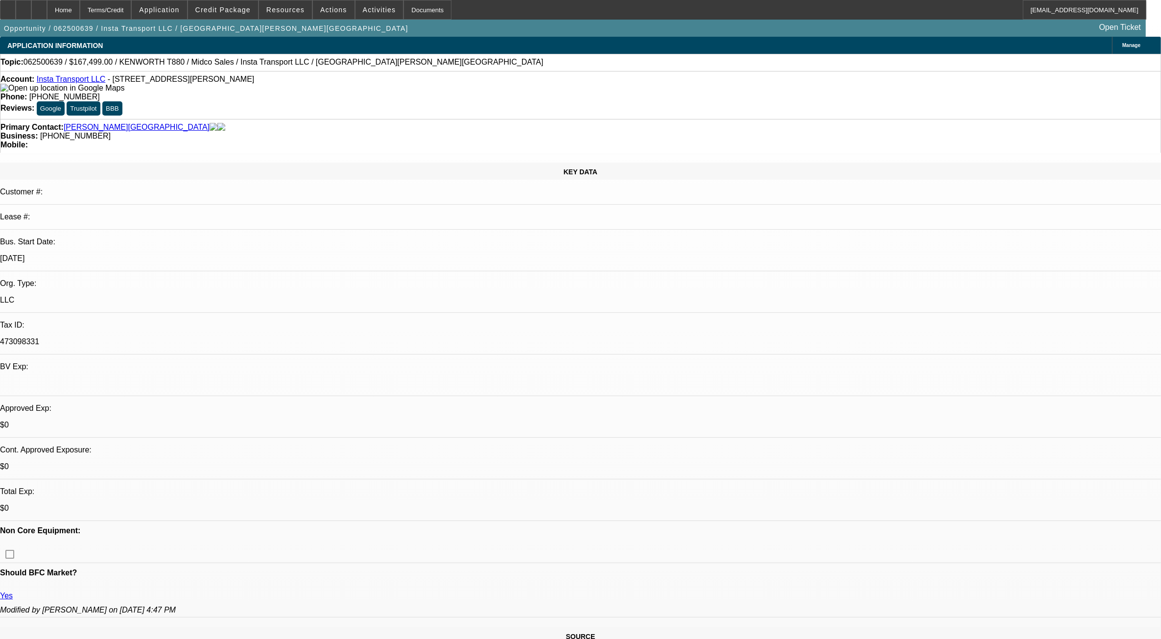
select select "1"
select select "3"
select select "4"
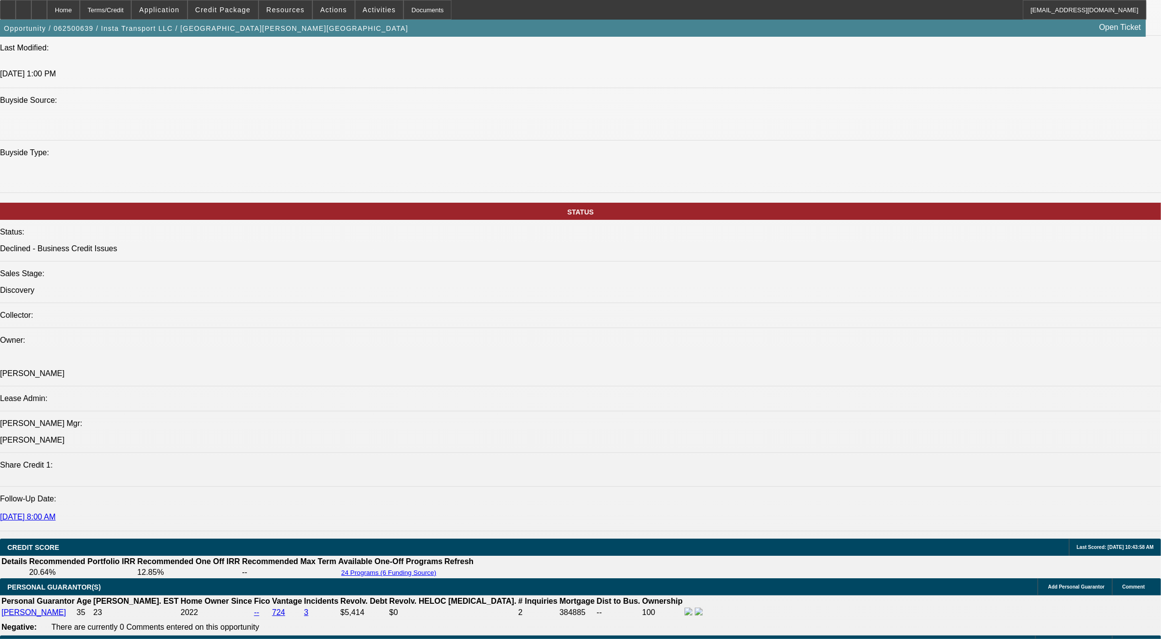
scroll to position [857, 0]
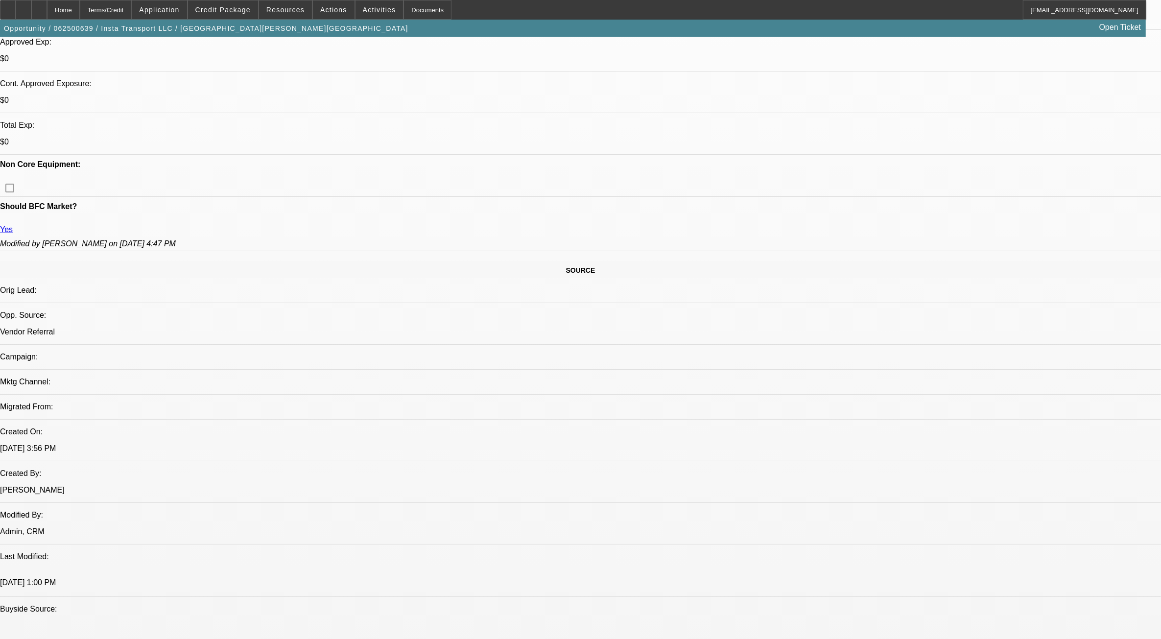
scroll to position [367, 0]
